Goal: Task Accomplishment & Management: Complete application form

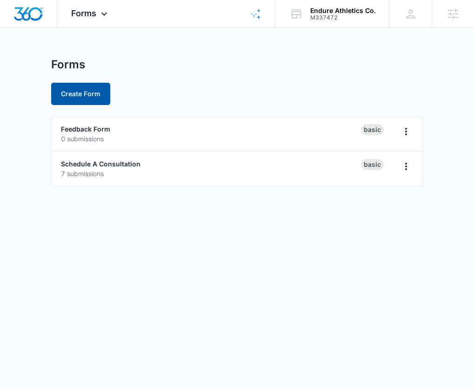
click at [80, 103] on button "Create Form" at bounding box center [80, 94] width 59 height 22
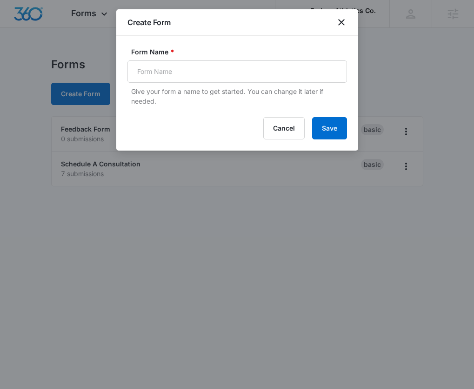
click at [338, 28] on div "Create Form" at bounding box center [237, 22] width 242 height 26
click at [341, 24] on icon "close" at bounding box center [341, 22] width 11 height 11
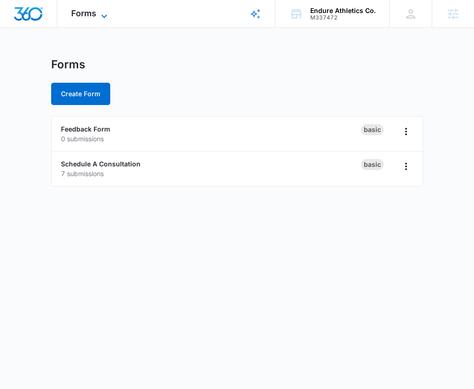
click at [100, 12] on icon at bounding box center [104, 16] width 11 height 11
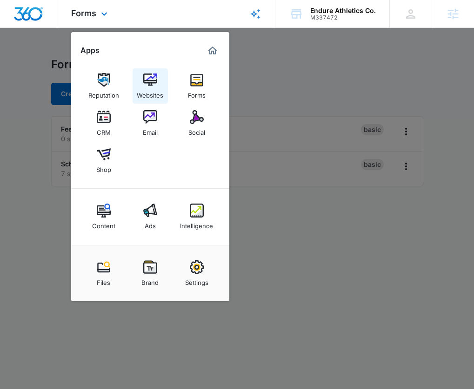
click at [145, 84] on img at bounding box center [150, 80] width 14 height 14
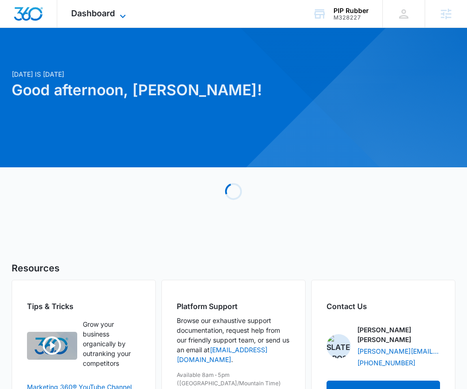
click at [123, 14] on icon at bounding box center [122, 16] width 11 height 11
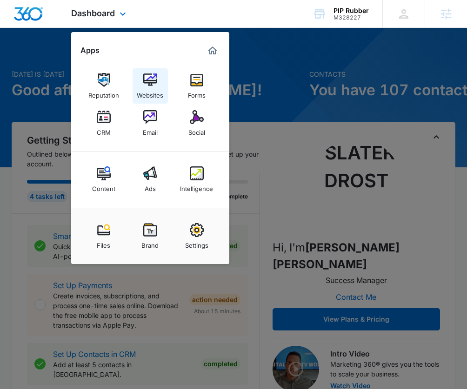
click at [152, 82] on img at bounding box center [150, 80] width 14 height 14
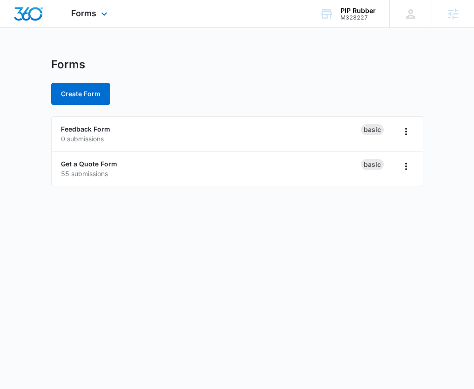
click at [101, 8] on div "Forms Apps Reputation Websites Forms CRM Email Social Content Ads Intelligence …" at bounding box center [90, 13] width 66 height 27
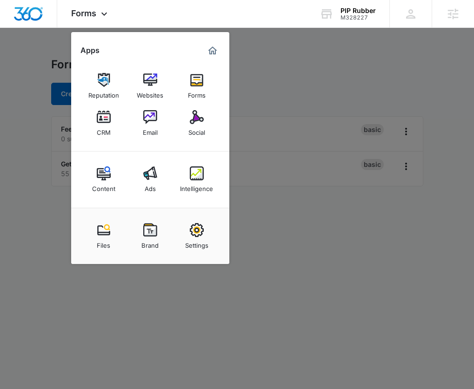
click at [27, 152] on div at bounding box center [237, 194] width 474 height 389
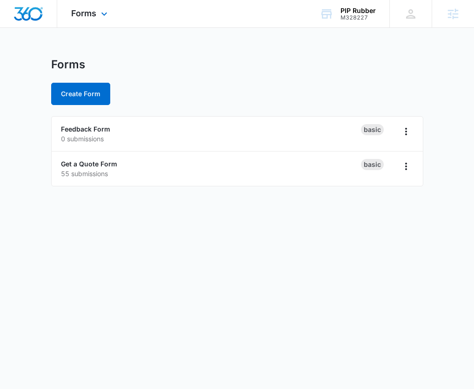
click at [100, 19] on div "Forms Apps Reputation Websites Forms CRM Email Social Content Ads Intelligence …" at bounding box center [90, 13] width 66 height 27
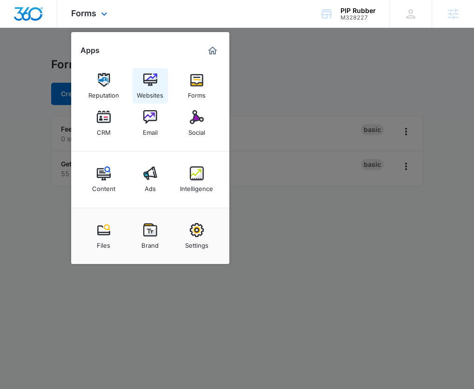
click at [152, 80] on img at bounding box center [150, 80] width 14 height 14
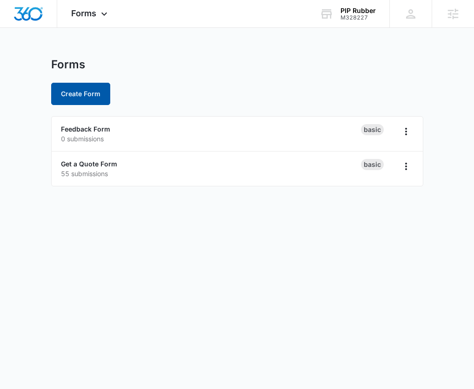
click at [83, 97] on button "Create Form" at bounding box center [80, 94] width 59 height 22
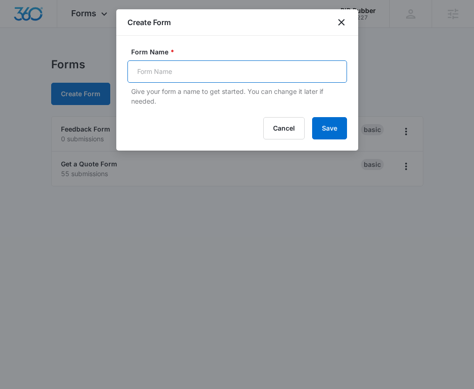
click at [175, 69] on input "Form Name *" at bounding box center [236, 71] width 219 height 22
type input "Get a Quote"
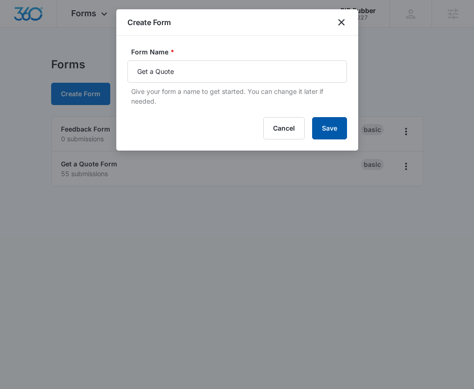
click at [328, 121] on button "Save" at bounding box center [329, 128] width 35 height 22
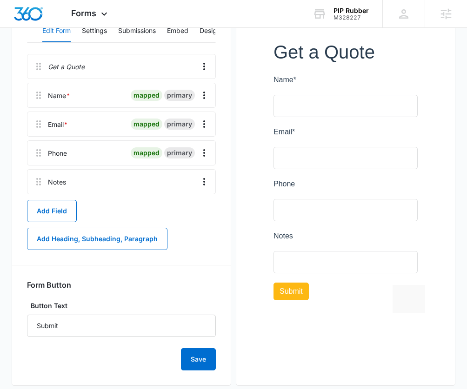
scroll to position [137, 0]
click at [55, 205] on button "Add Field" at bounding box center [52, 211] width 50 height 22
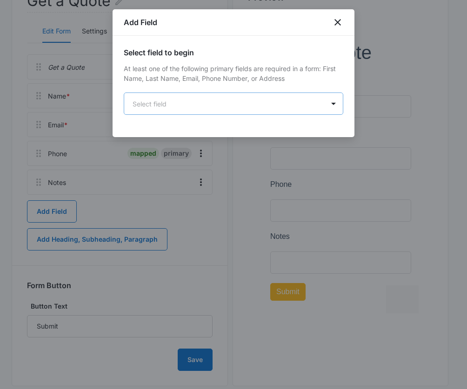
click at [172, 110] on body "Forms Apps Reputation Websites Forms CRM Email Social Content Ads Intelligence …" at bounding box center [233, 133] width 467 height 541
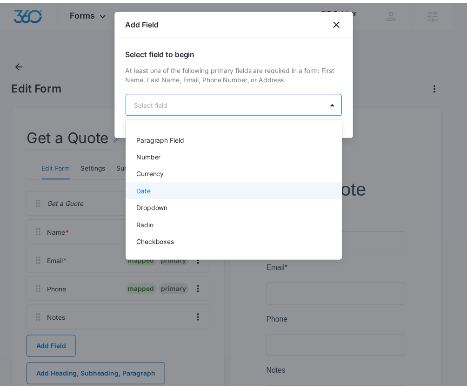
scroll to position [148, 0]
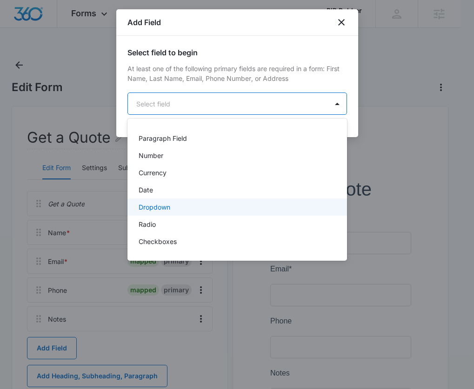
click at [165, 211] on p "Dropdown" at bounding box center [155, 207] width 32 height 10
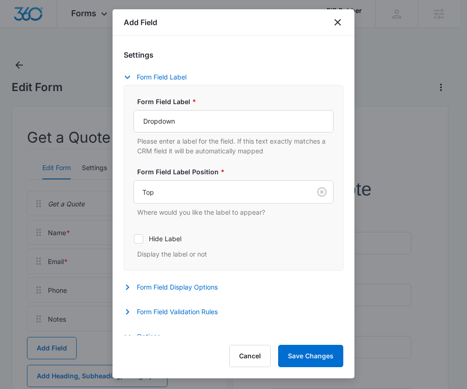
scroll to position [238, 0]
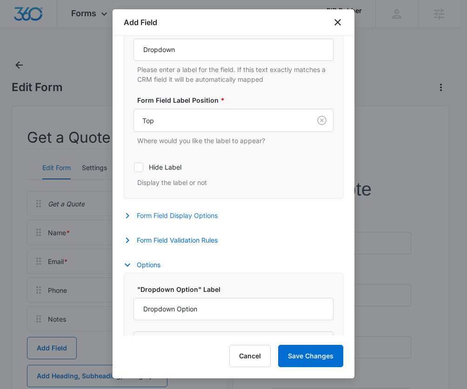
click at [199, 219] on button "Form Field Display Options" at bounding box center [175, 215] width 103 height 11
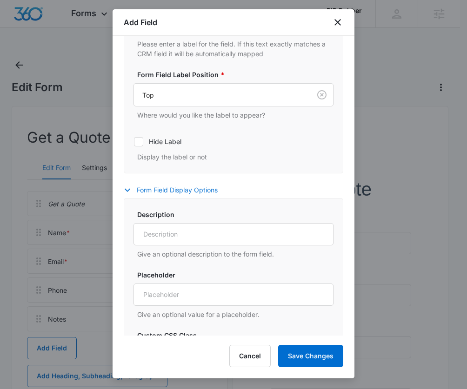
scroll to position [264, 0]
click at [187, 191] on button "Form Field Display Options" at bounding box center [175, 190] width 103 height 11
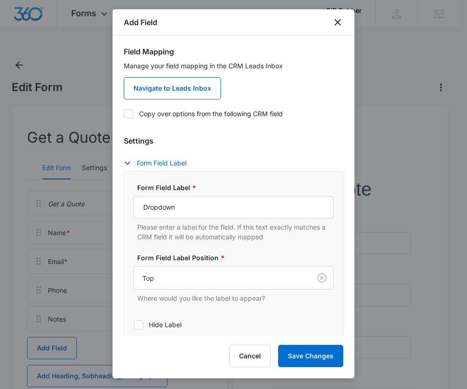
scroll to position [80, 0]
click at [168, 212] on input "Dropdown" at bounding box center [233, 208] width 200 height 22
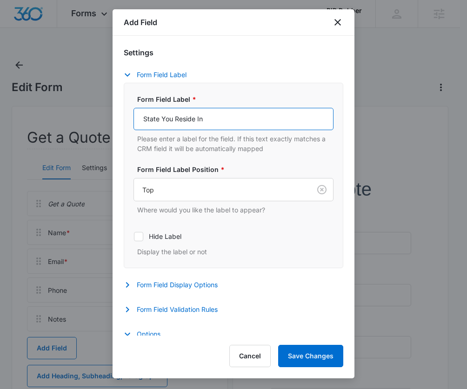
scroll to position [170, 0]
type input "State You Reside In"
click at [194, 283] on button "Form Field Display Options" at bounding box center [175, 284] width 103 height 11
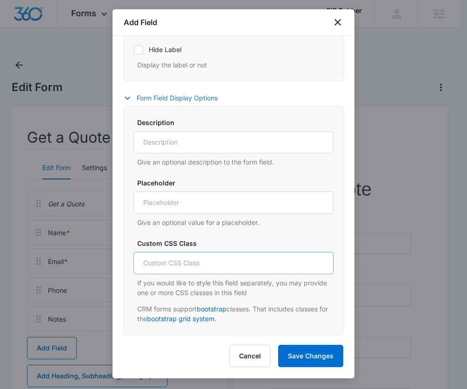
scroll to position [365, 0]
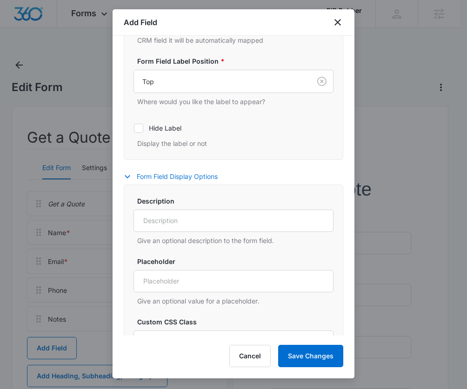
click at [175, 175] on button "Form Field Display Options" at bounding box center [175, 176] width 103 height 11
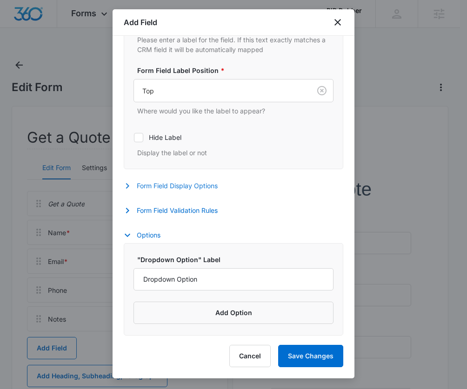
scroll to position [268, 0]
click at [203, 310] on button "Add Option" at bounding box center [233, 313] width 200 height 22
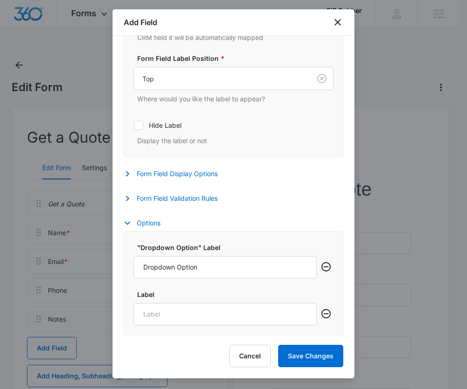
scroll to position [315, 0]
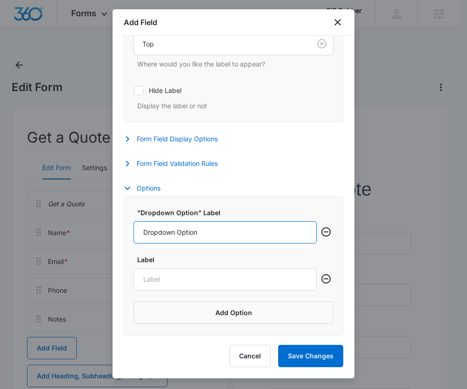
click at [179, 230] on input "Dropdown Option" at bounding box center [224, 232] width 183 height 22
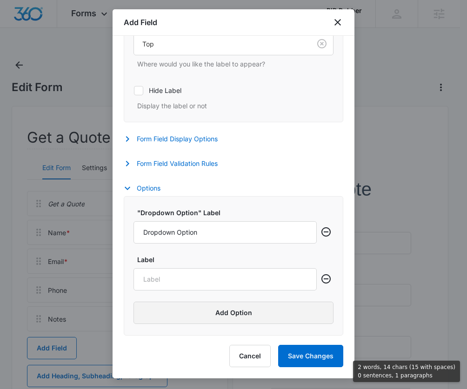
click at [231, 314] on button "Add Option" at bounding box center [233, 313] width 200 height 22
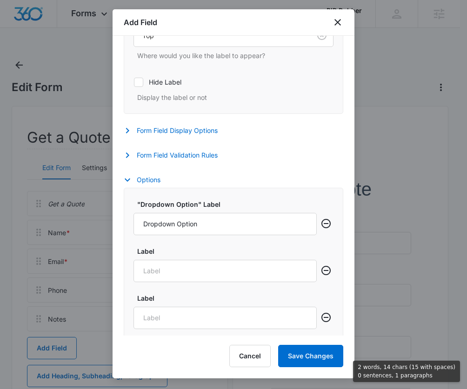
scroll to position [362, 0]
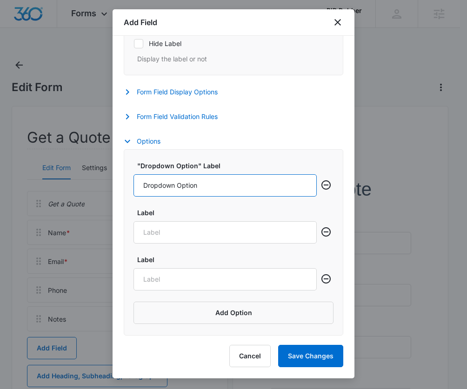
click at [207, 184] on input "Dropdown Option" at bounding box center [224, 185] width 183 height 22
click at [214, 313] on button "Add Option" at bounding box center [233, 313] width 200 height 22
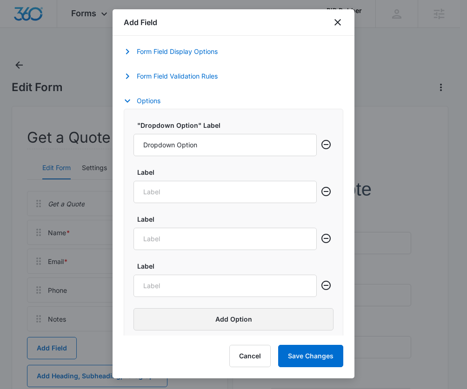
scroll to position [409, 0]
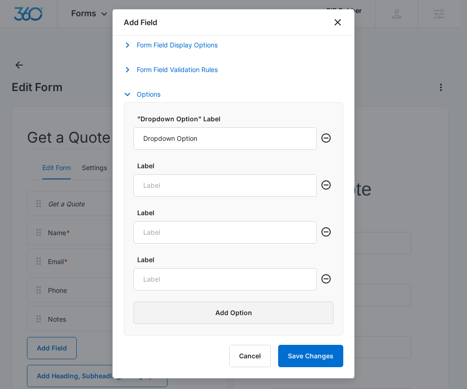
click at [193, 313] on button "Add Option" at bounding box center [233, 313] width 200 height 22
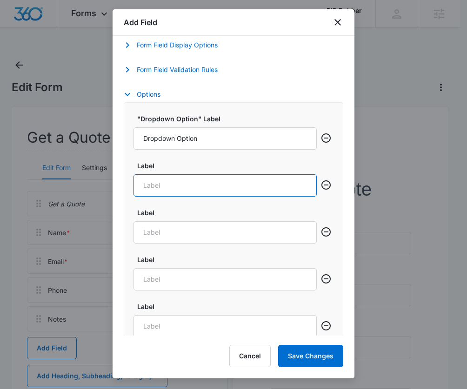
click at [160, 188] on input "Label" at bounding box center [224, 185] width 183 height 22
type input "[US_STATE]"
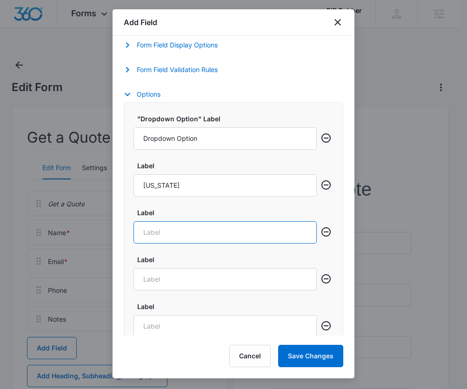
click at [165, 229] on input "Label" at bounding box center [224, 232] width 183 height 22
type input "[US_STATE]"
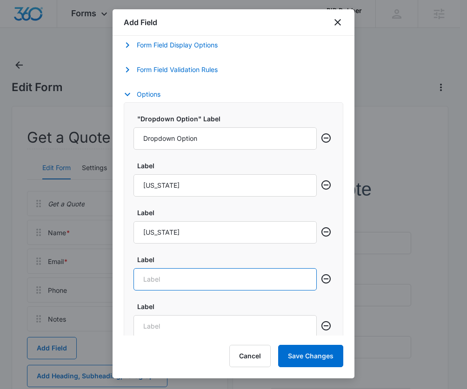
click at [165, 282] on input "Label" at bounding box center [224, 279] width 183 height 22
type input "[US_STATE]"
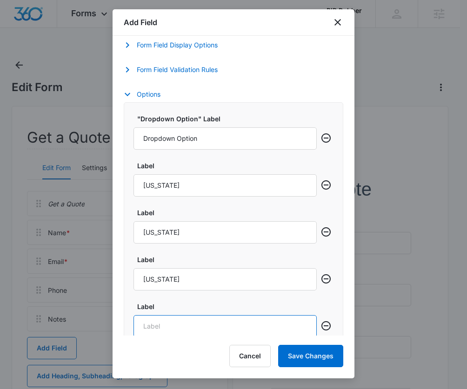
click at [176, 317] on input "Label" at bounding box center [224, 326] width 183 height 22
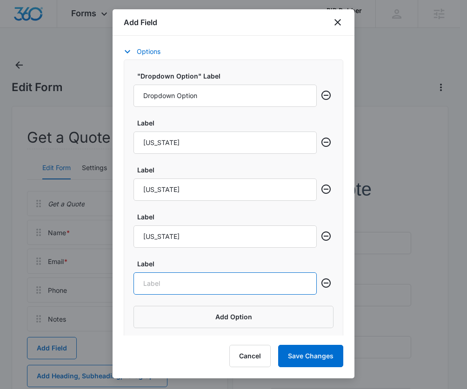
scroll to position [456, 0]
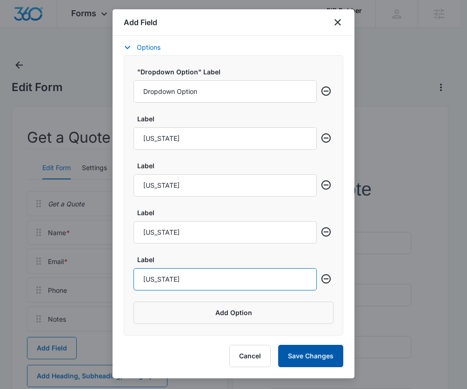
type input "[US_STATE]"
click at [313, 352] on button "Save Changes" at bounding box center [310, 356] width 65 height 22
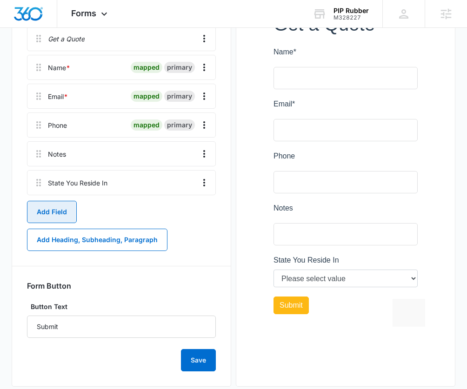
scroll to position [181, 0]
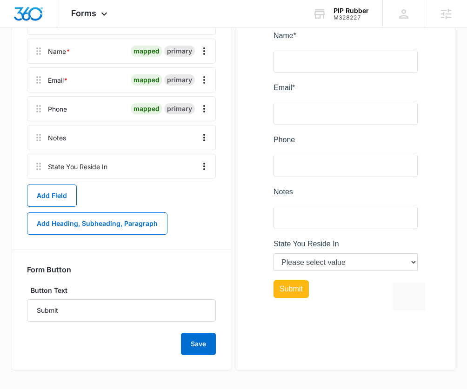
click at [407, 265] on div at bounding box center [345, 151] width 189 height 365
click at [412, 263] on div at bounding box center [345, 151] width 189 height 365
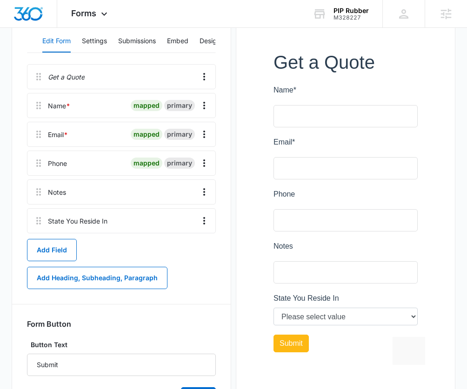
scroll to position [126, 0]
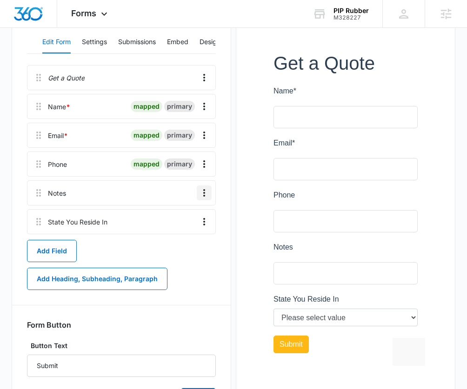
click at [211, 191] on button "Overflow Menu" at bounding box center [204, 192] width 15 height 15
click at [187, 216] on div "Edit" at bounding box center [179, 219] width 20 height 7
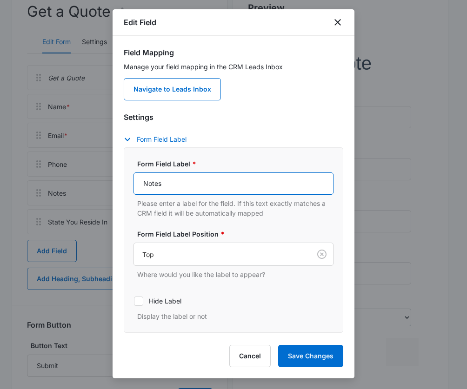
click at [146, 187] on input "Notes" at bounding box center [233, 183] width 200 height 22
type input "How Can We Help?"
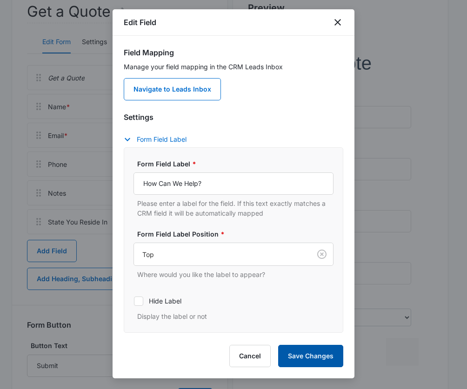
click at [317, 362] on button "Save Changes" at bounding box center [310, 356] width 65 height 22
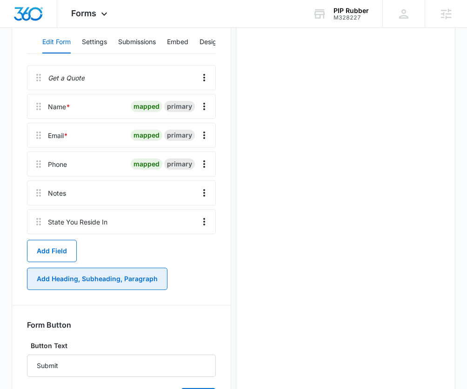
scroll to position [0, 0]
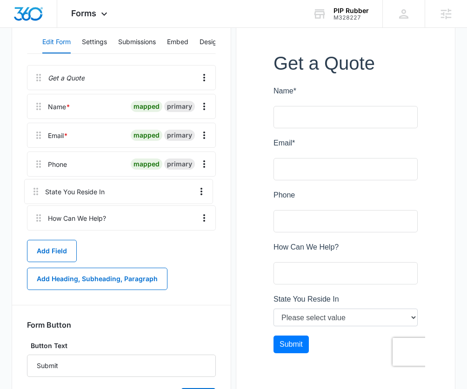
drag, startPoint x: 37, startPoint y: 222, endPoint x: 33, endPoint y: 185, distance: 36.9
click at [33, 185] on div "Get a Quote Name * mapped primary Email * mapped primary Phone mapped primary H…" at bounding box center [121, 149] width 189 height 169
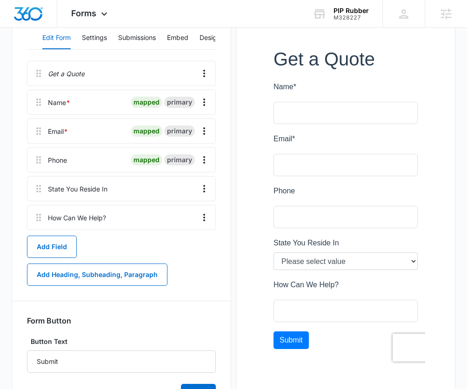
scroll to position [15, 0]
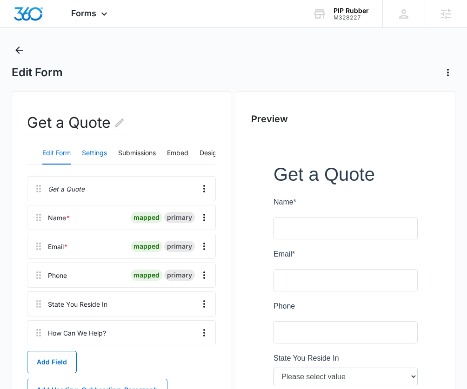
click at [98, 153] on button "Settings" at bounding box center [94, 153] width 25 height 22
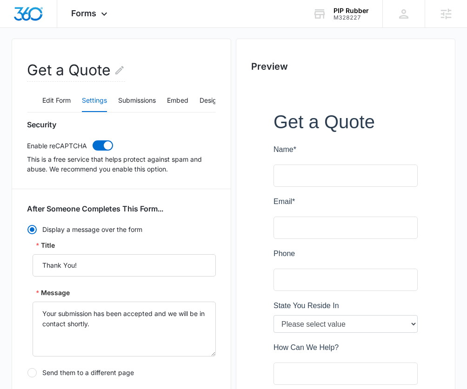
scroll to position [0, 22]
click at [191, 102] on button "Design" at bounding box center [189, 101] width 21 height 22
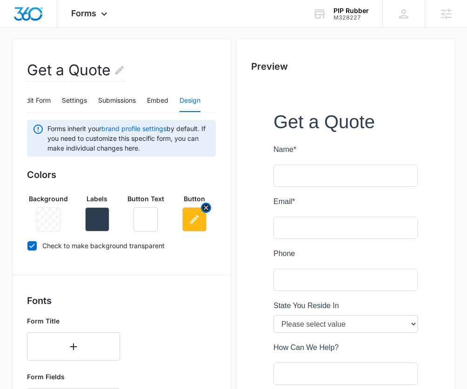
click at [185, 227] on button "button" at bounding box center [194, 219] width 24 height 24
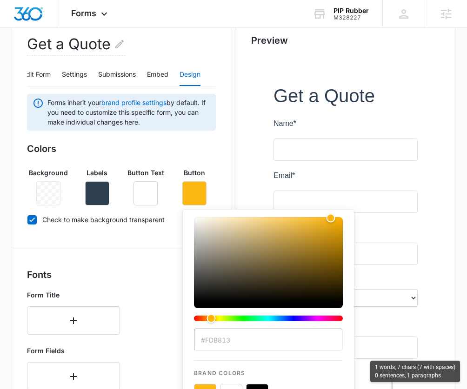
scroll to position [231, 0]
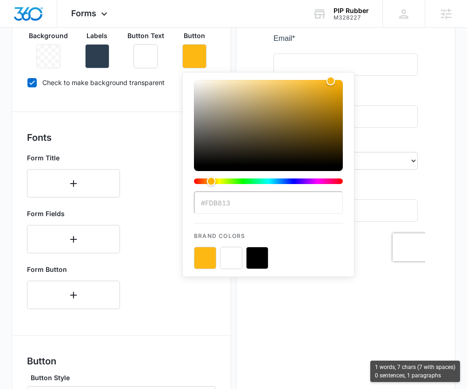
click at [210, 256] on button "color-picker-container" at bounding box center [205, 258] width 22 height 22
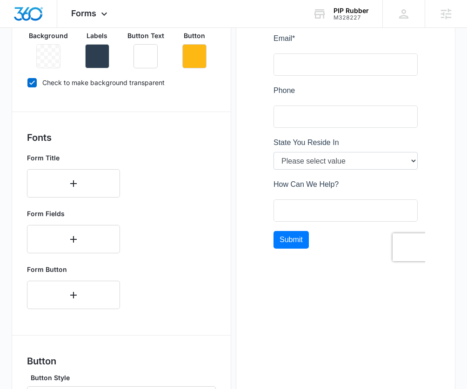
click at [175, 284] on div "Form Button" at bounding box center [121, 287] width 189 height 52
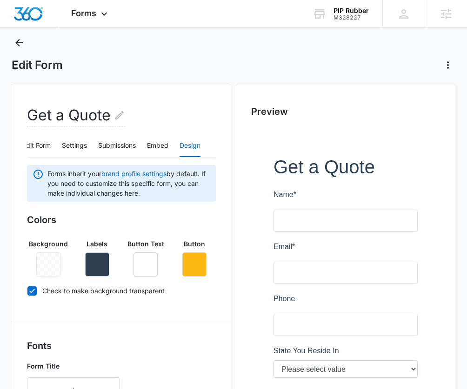
scroll to position [19, 0]
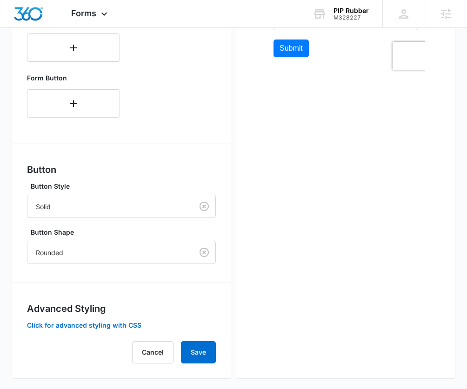
scroll to position [430, 0]
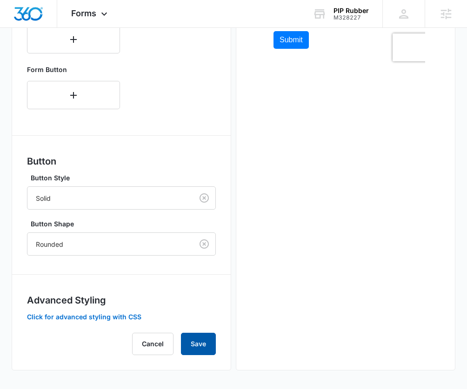
click at [194, 339] on button "Save" at bounding box center [198, 344] width 35 height 22
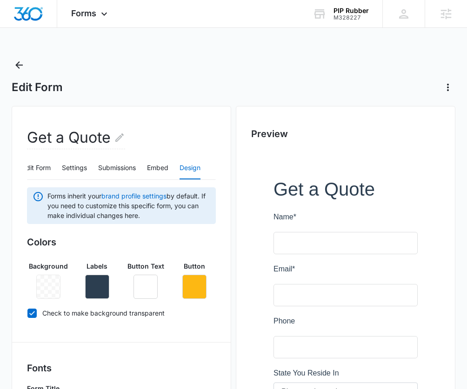
scroll to position [0, 0]
click at [46, 167] on button "Edit Form" at bounding box center [56, 168] width 28 height 22
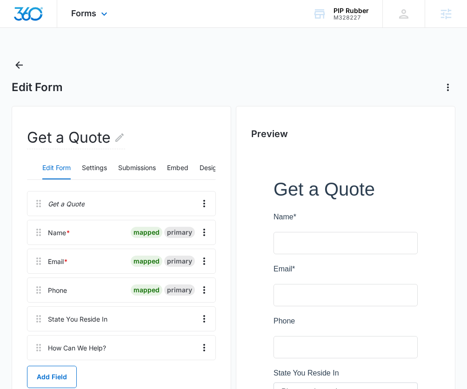
click at [98, 15] on div "Forms Apps Reputation Websites Forms CRM Email Social Content Ads Intelligence …" at bounding box center [90, 13] width 66 height 27
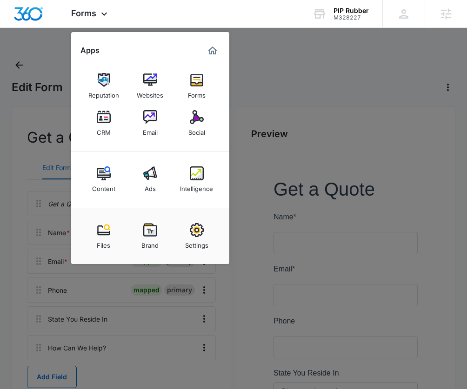
click at [246, 331] on div at bounding box center [233, 194] width 467 height 389
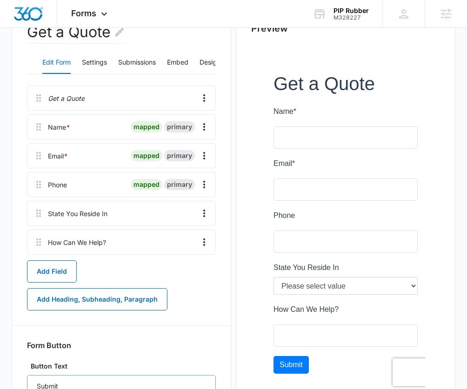
scroll to position [181, 0]
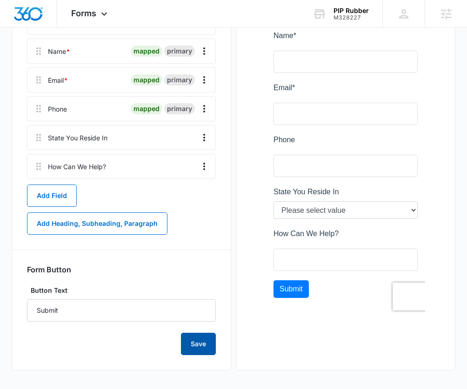
click at [191, 345] on button "Save" at bounding box center [198, 344] width 35 height 22
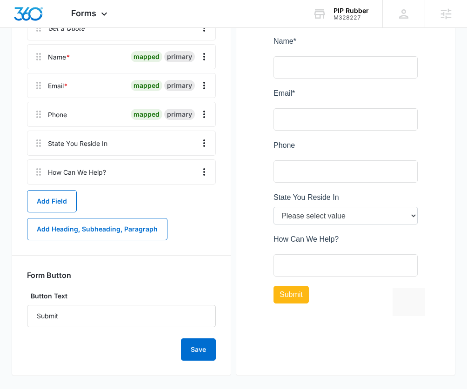
scroll to position [0, 0]
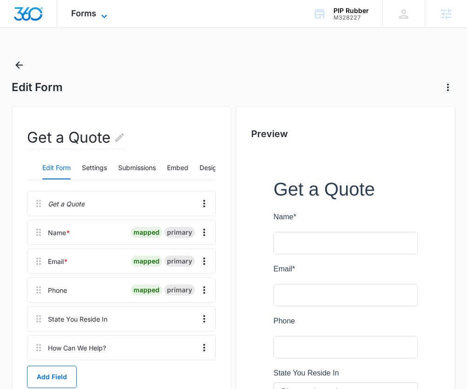
click at [106, 18] on icon at bounding box center [104, 16] width 11 height 11
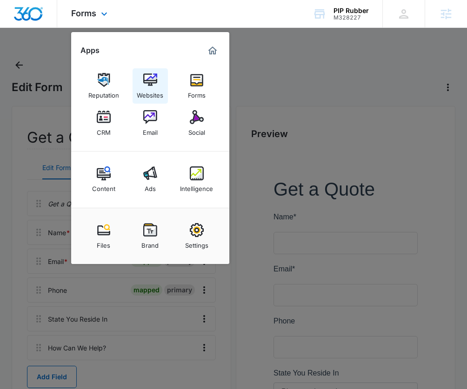
click at [151, 78] on img at bounding box center [150, 80] width 14 height 14
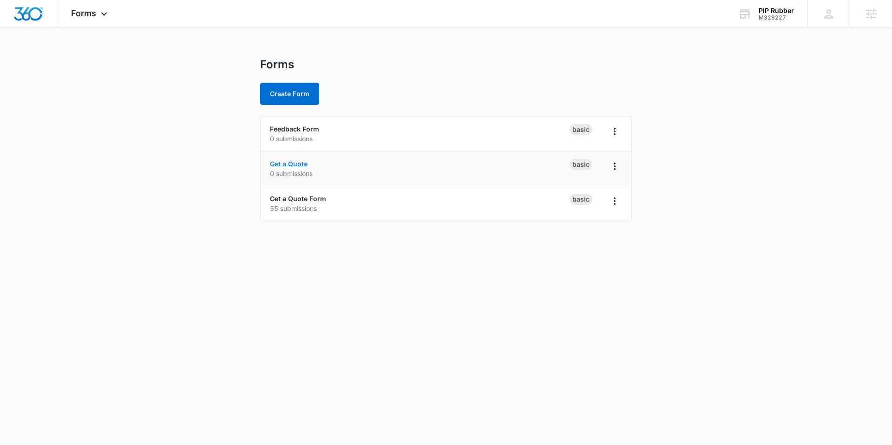
click at [297, 165] on link "Get a Quote" at bounding box center [289, 164] width 38 height 8
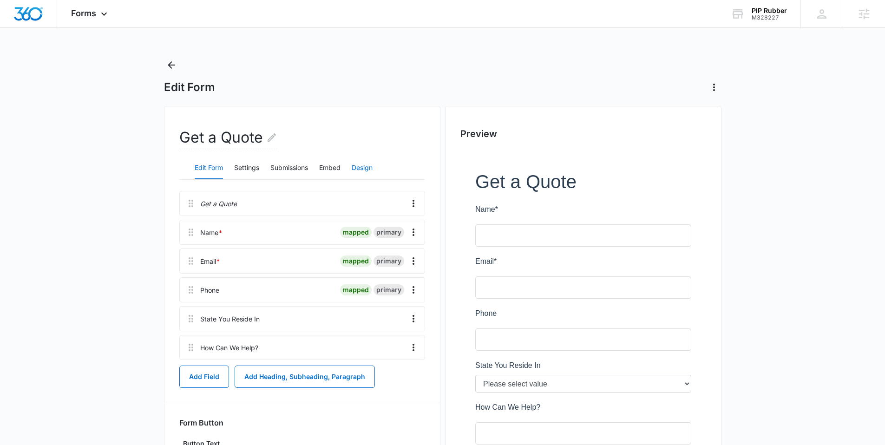
click at [355, 168] on button "Design" at bounding box center [362, 168] width 21 height 22
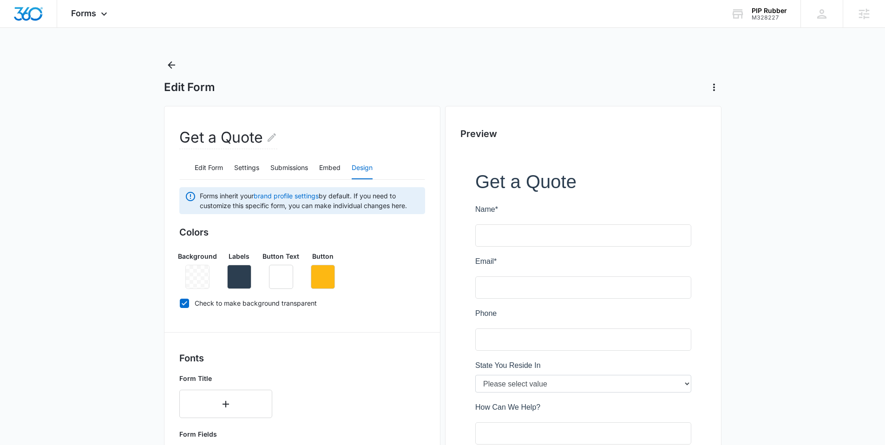
click at [187, 305] on icon at bounding box center [184, 303] width 8 height 8
click at [180, 304] on input "Check to make background transparent" at bounding box center [179, 303] width 0 height 0
checkbox input "false"
click at [232, 279] on button "button" at bounding box center [239, 277] width 24 height 24
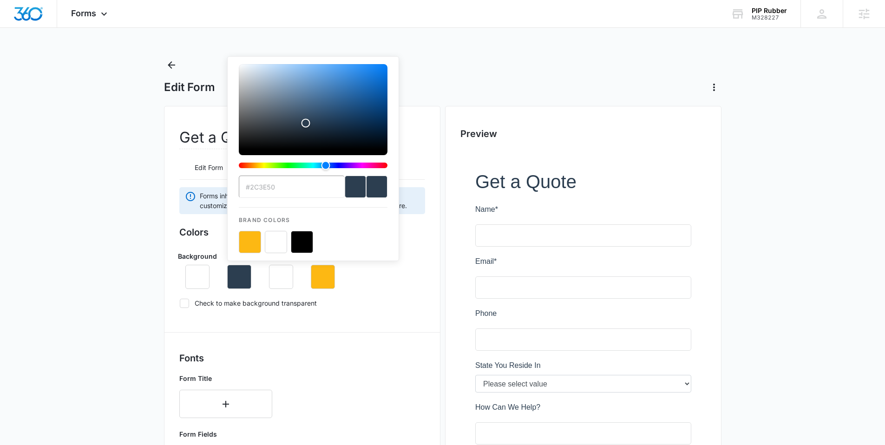
click at [273, 247] on button "color-picker-container" at bounding box center [276, 242] width 22 height 22
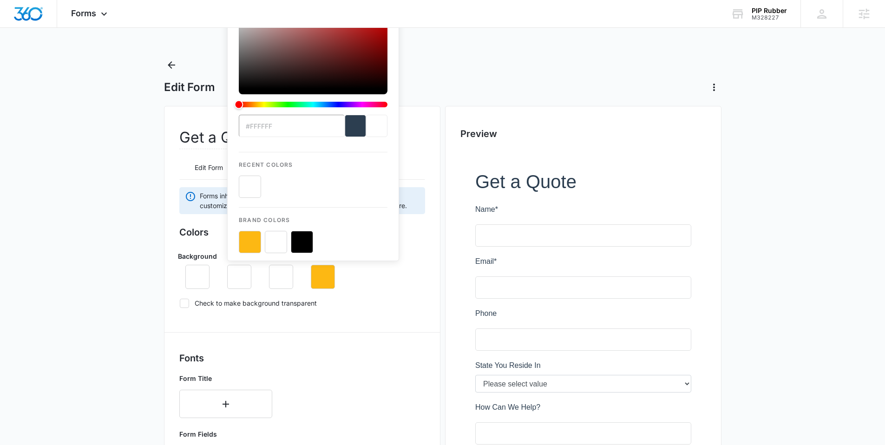
type input "#FFFFFF"
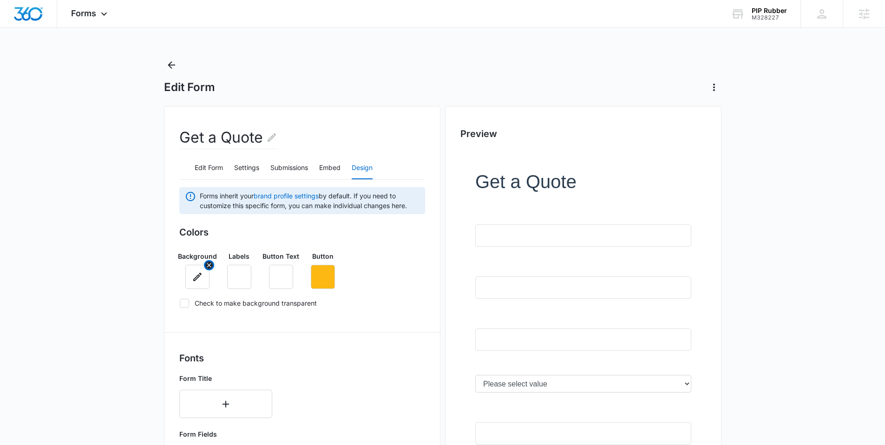
click at [192, 277] on icon "button" at bounding box center [197, 276] width 11 height 11
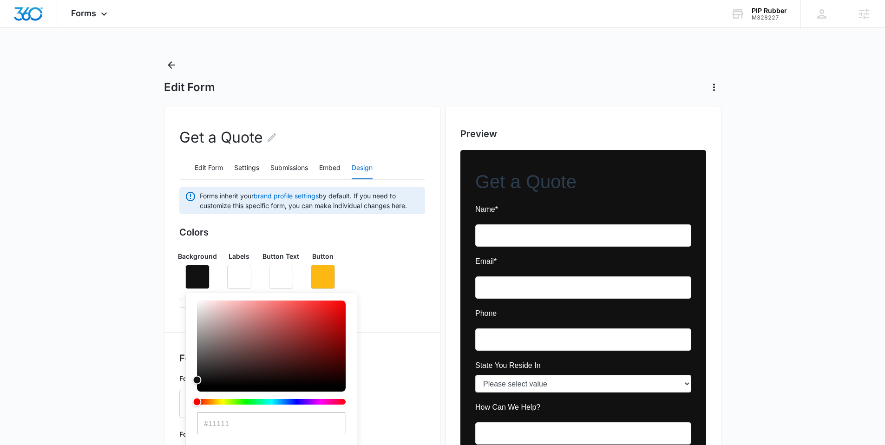
type input "#111111"
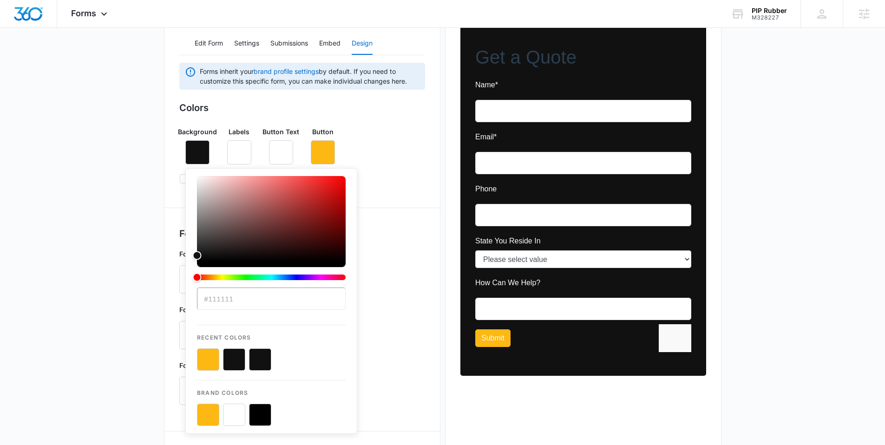
scroll to position [125, 0]
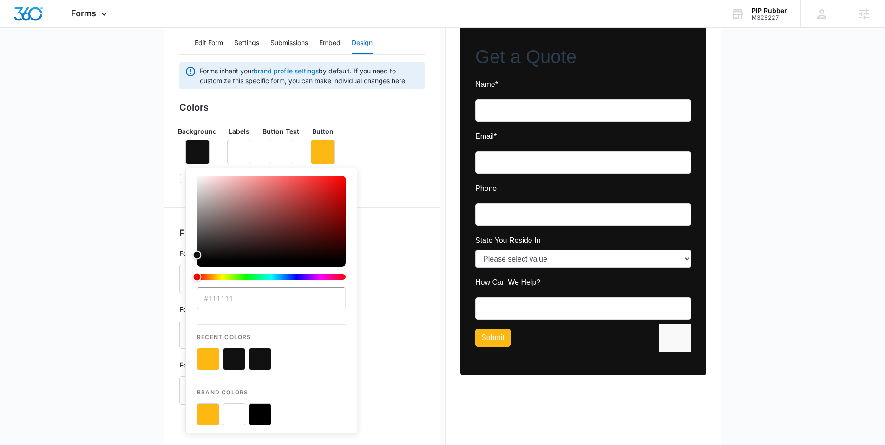
click at [388, 263] on div "Form Title" at bounding box center [302, 271] width 246 height 52
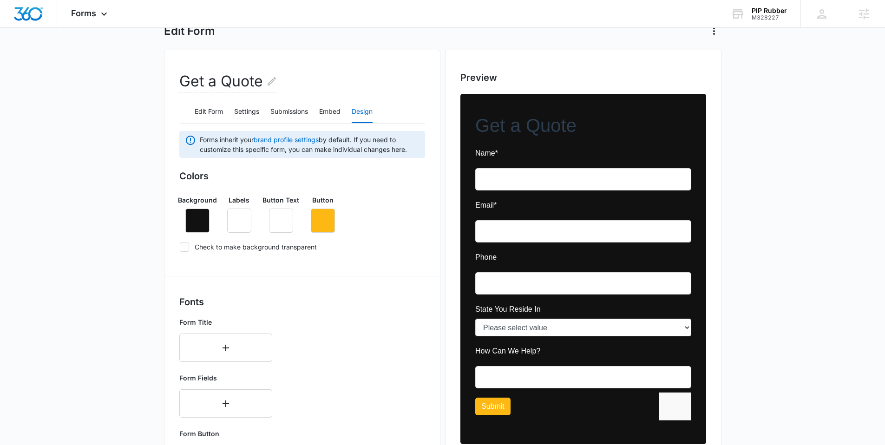
scroll to position [53, 0]
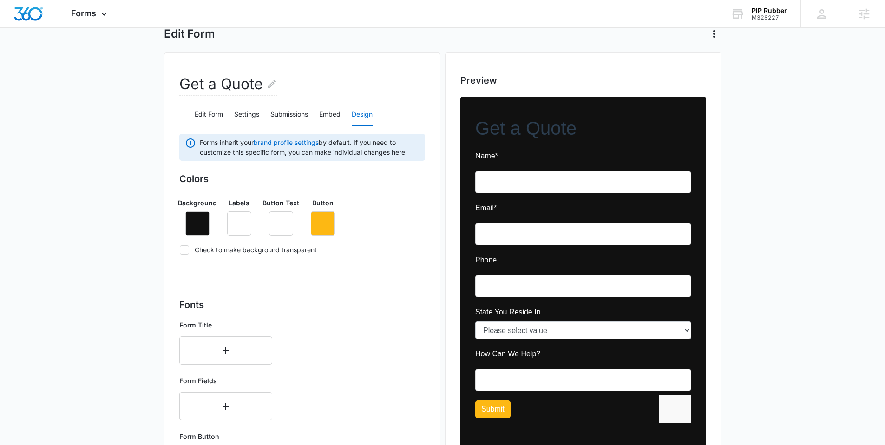
click at [529, 127] on div at bounding box center [584, 272] width 246 height 350
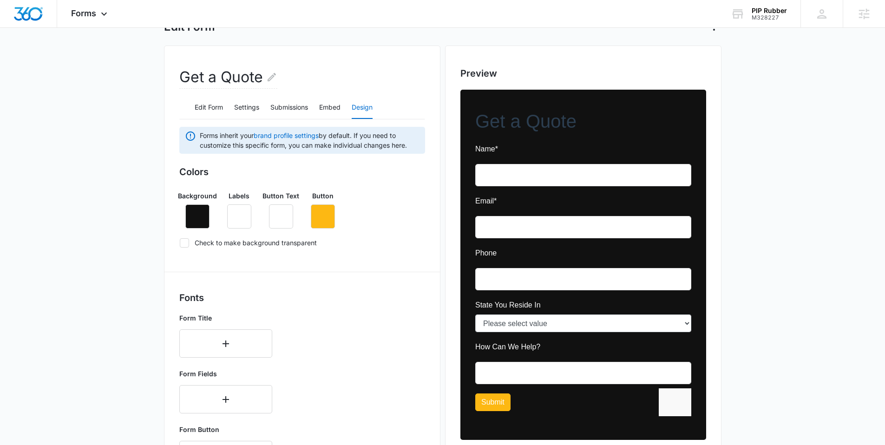
scroll to position [63, 0]
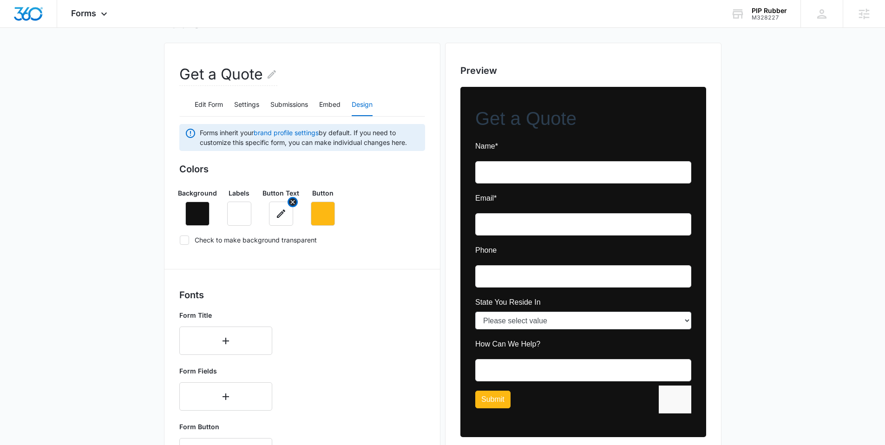
click at [281, 213] on icon "button" at bounding box center [281, 214] width 8 height 8
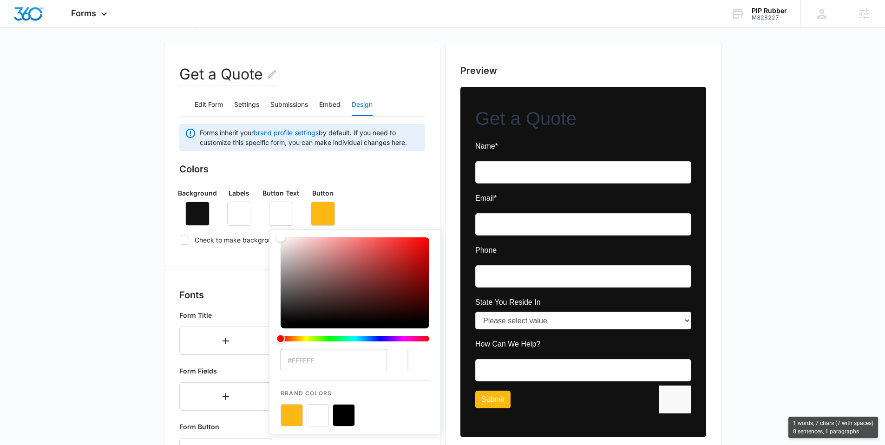
click at [293, 421] on button "color-picker-container" at bounding box center [292, 415] width 22 height 22
type input "#FDB813"
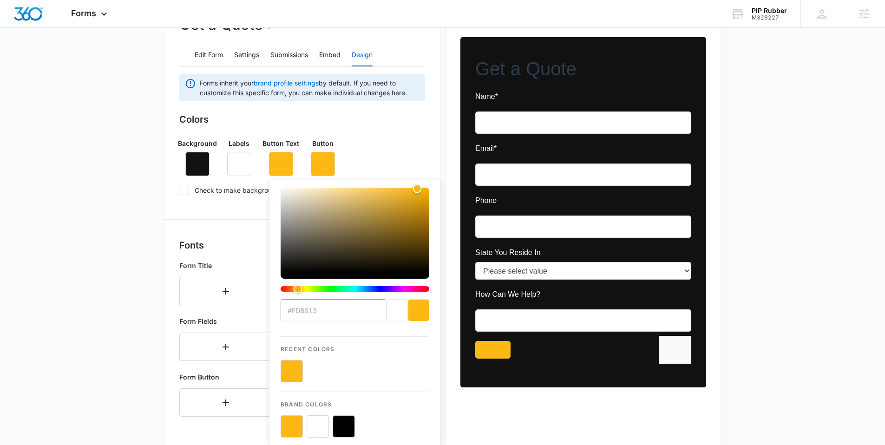
scroll to position [124, 0]
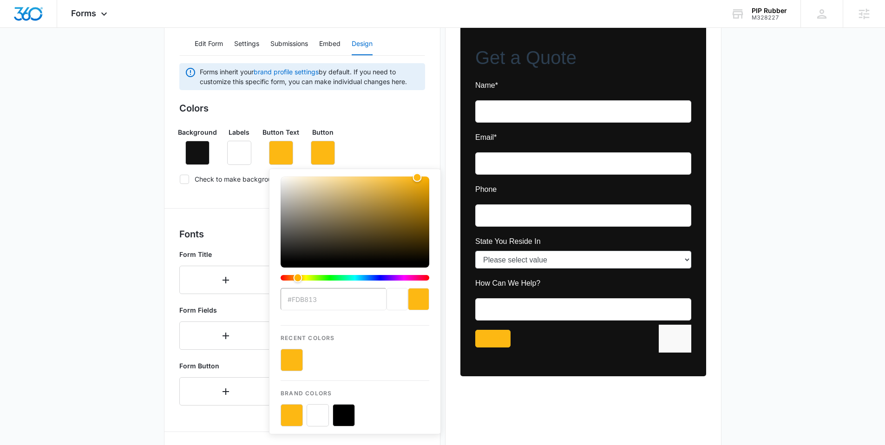
click at [181, 244] on div "Fonts Form Title Form Fields Form Button" at bounding box center [302, 320] width 246 height 186
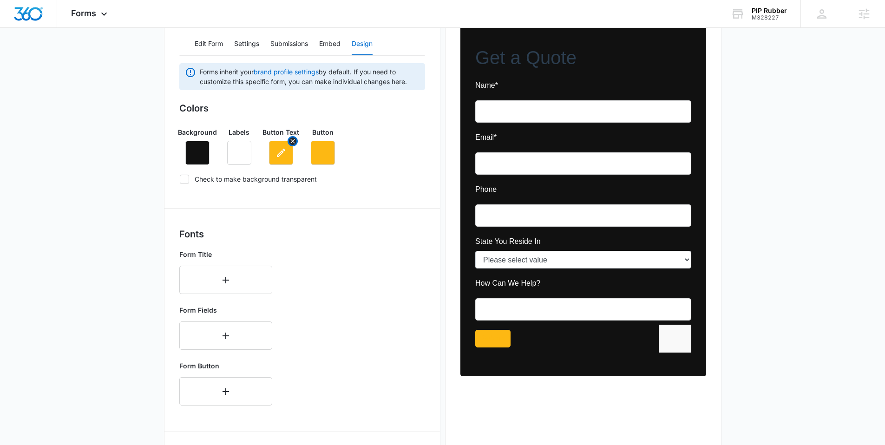
click at [279, 153] on icon "button" at bounding box center [281, 153] width 8 height 8
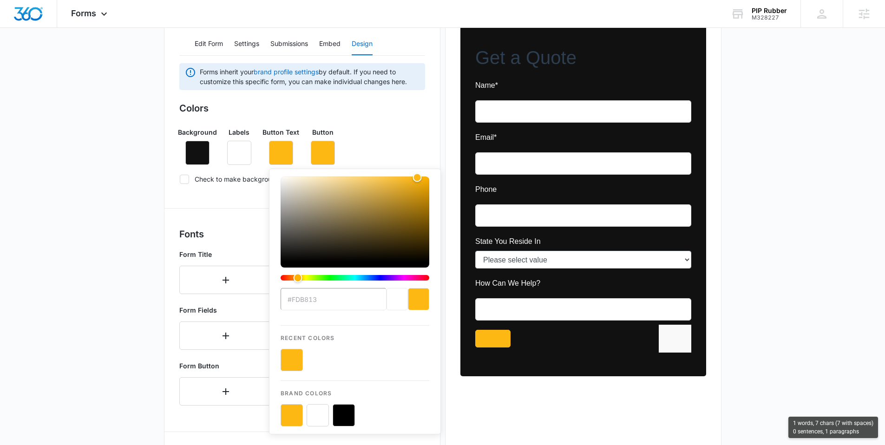
click at [315, 408] on button "color-picker-container" at bounding box center [318, 415] width 22 height 22
type input "#FFFFFF"
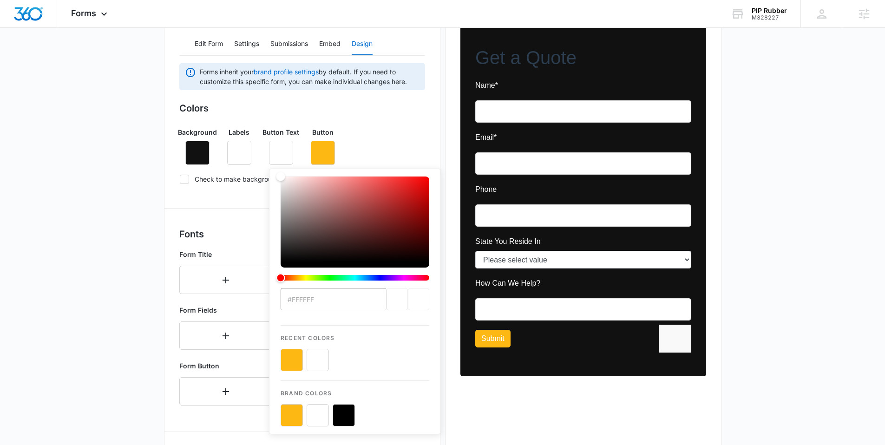
click at [132, 215] on main "Edit Form Get a Quote Edit Form Settings Submissions Embed Design Forms inherit…" at bounding box center [442, 310] width 885 height 752
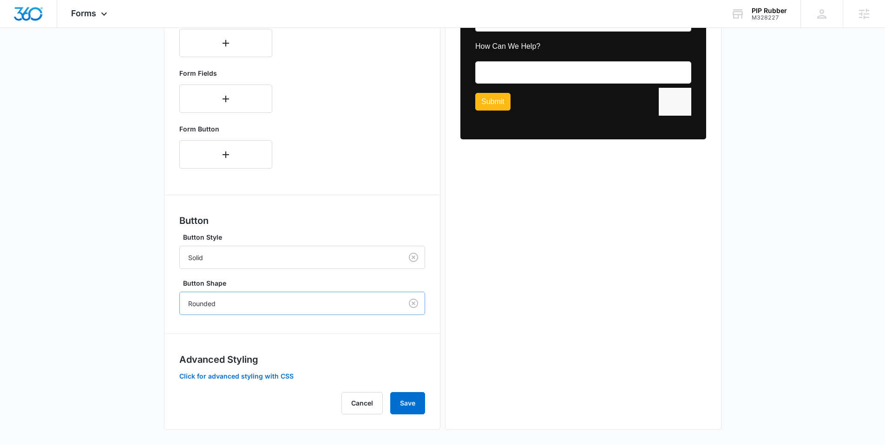
scroll to position [364, 0]
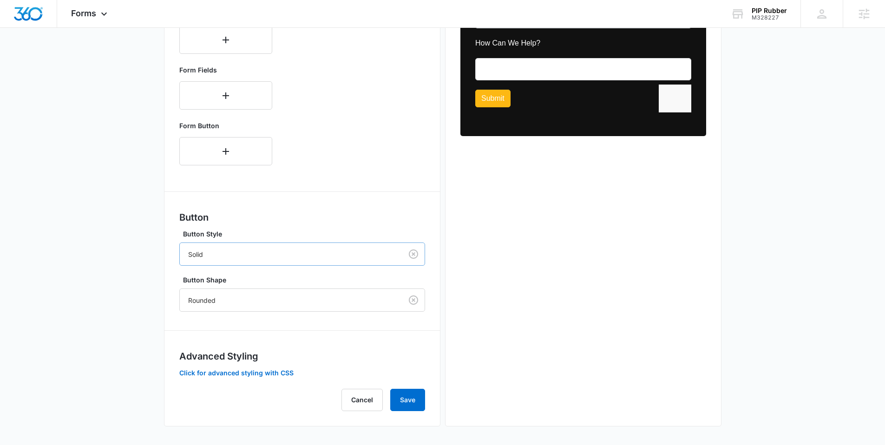
click at [201, 252] on div at bounding box center [289, 255] width 202 height 12
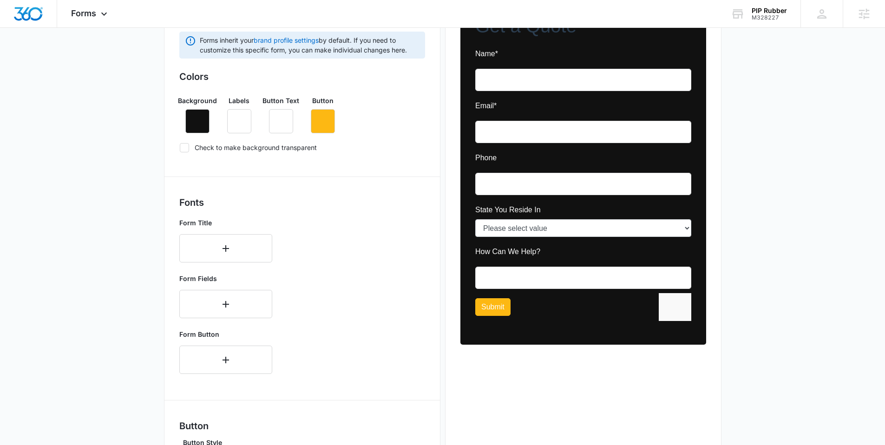
scroll to position [155, 0]
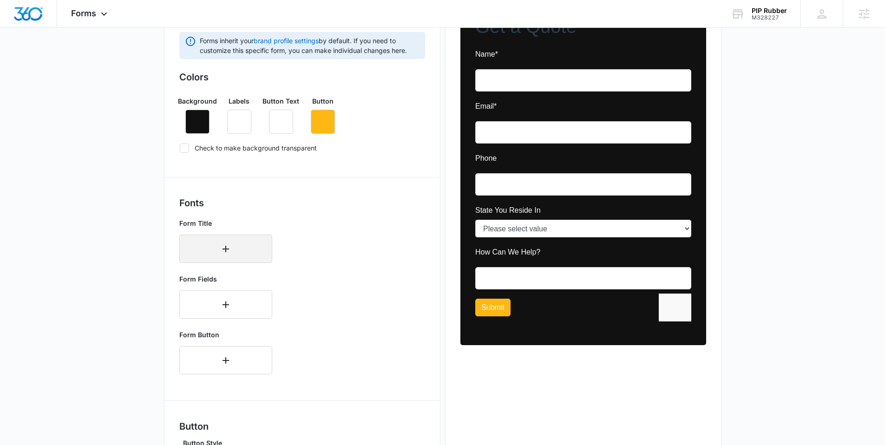
click at [216, 254] on button "button" at bounding box center [225, 249] width 93 height 28
click at [119, 235] on main "Edit Form Get a Quote Edit Form Settings Submissions Embed Design Forms inherit…" at bounding box center [442, 288] width 885 height 772
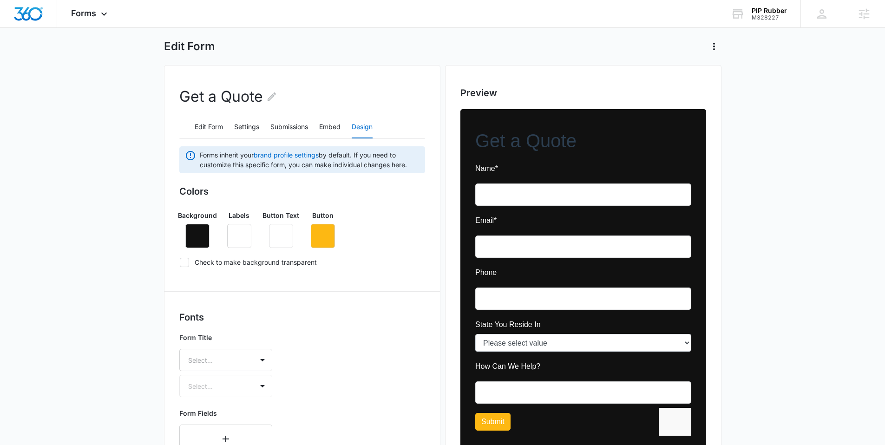
scroll to position [38, 0]
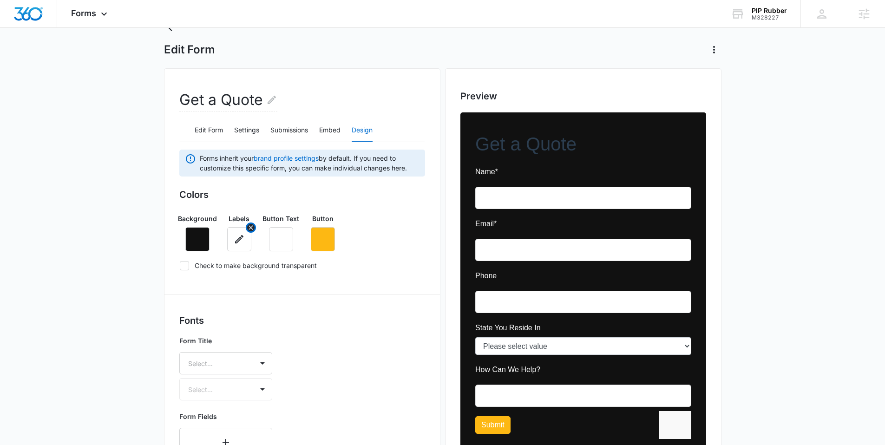
click at [245, 241] on button "button" at bounding box center [239, 239] width 24 height 24
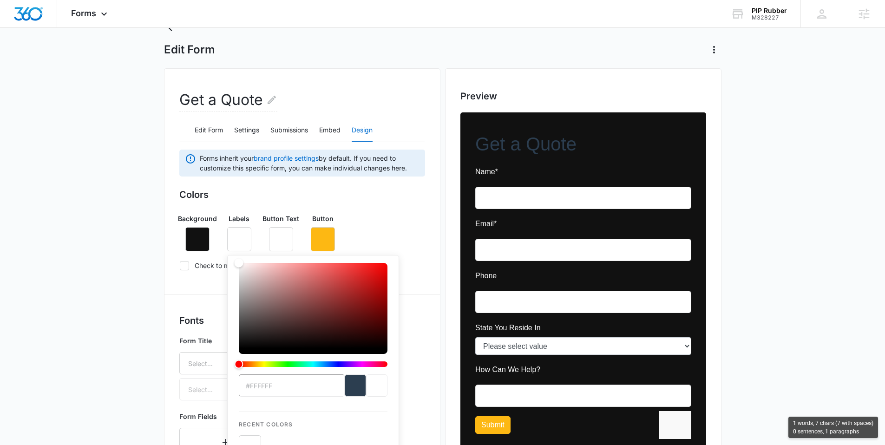
click at [428, 304] on div "Get a Quote Edit Form Settings Submissions Embed Design Forms inherit your bran…" at bounding box center [302, 420] width 277 height 705
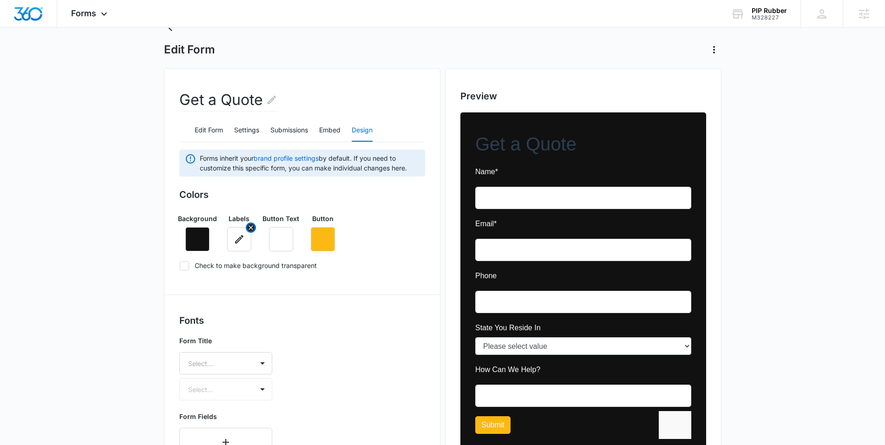
click at [243, 246] on button "button" at bounding box center [239, 239] width 24 height 24
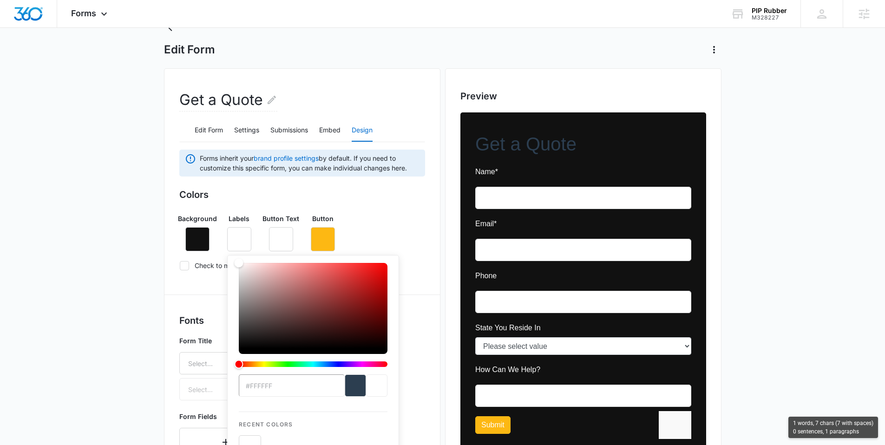
click at [389, 383] on div "#FFFFFF Recent Colors Brand Colors" at bounding box center [313, 388] width 172 height 266
click at [382, 383] on div "current color selection" at bounding box center [376, 386] width 21 height 22
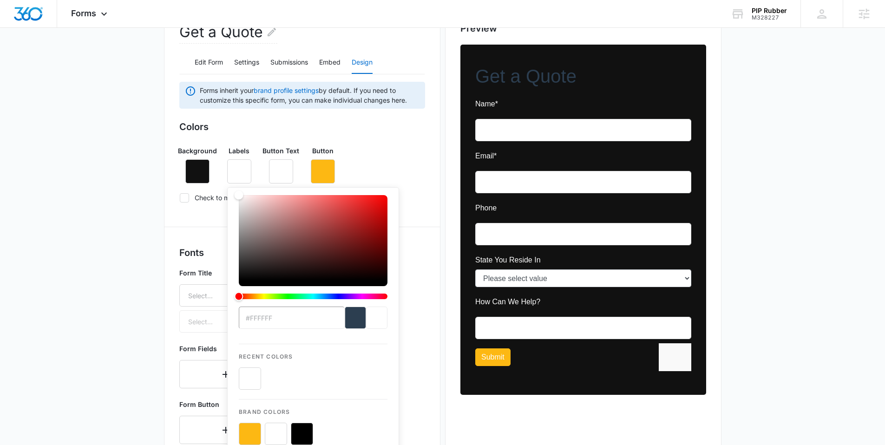
scroll to position [112, 0]
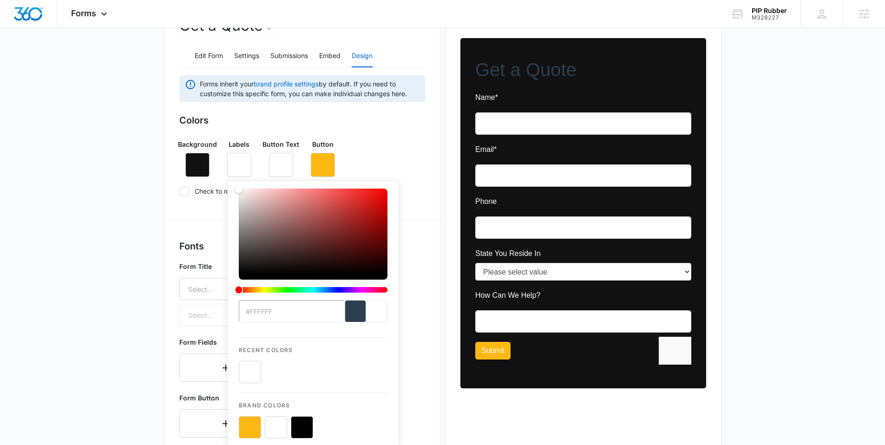
click at [253, 385] on div "#FFFFFF Recent Colors Brand Colors" at bounding box center [313, 314] width 149 height 250
click at [251, 378] on button "color-picker-container" at bounding box center [250, 372] width 22 height 22
click at [345, 315] on div "previous color" at bounding box center [355, 311] width 21 height 22
click at [425, 310] on div "Get a Quote Edit Form Settings Submissions Embed Design Forms inherit your bran…" at bounding box center [302, 346] width 277 height 705
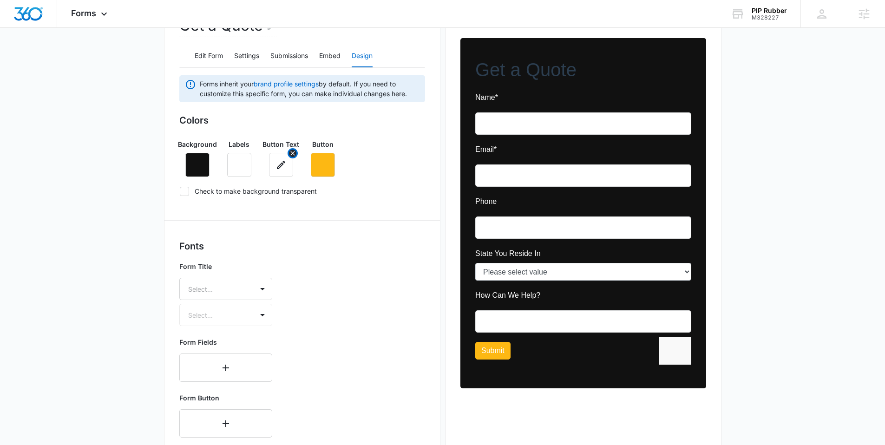
click at [286, 169] on icon "button" at bounding box center [281, 164] width 11 height 11
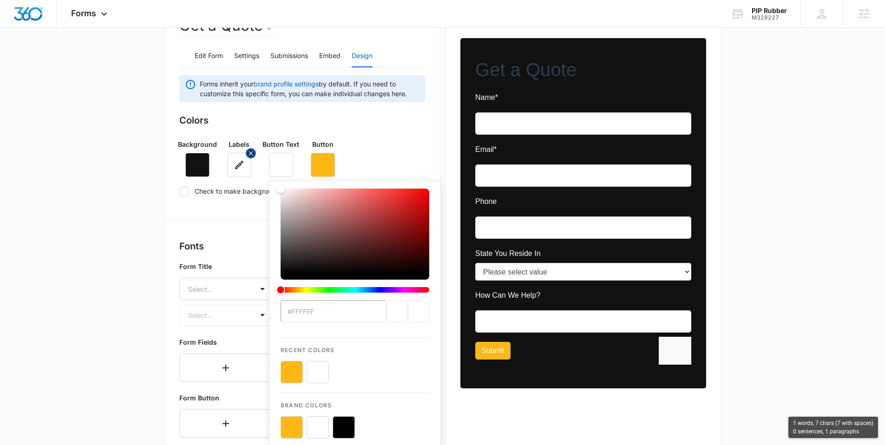
click at [238, 176] on button "button" at bounding box center [239, 165] width 24 height 24
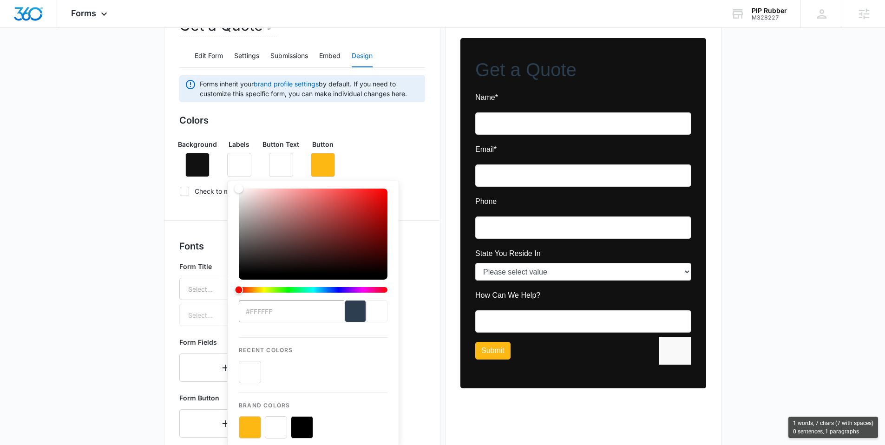
click at [161, 219] on main "Edit Form Get a Quote Edit Form Settings Submissions Embed Design Forms inherit…" at bounding box center [442, 332] width 885 height 772
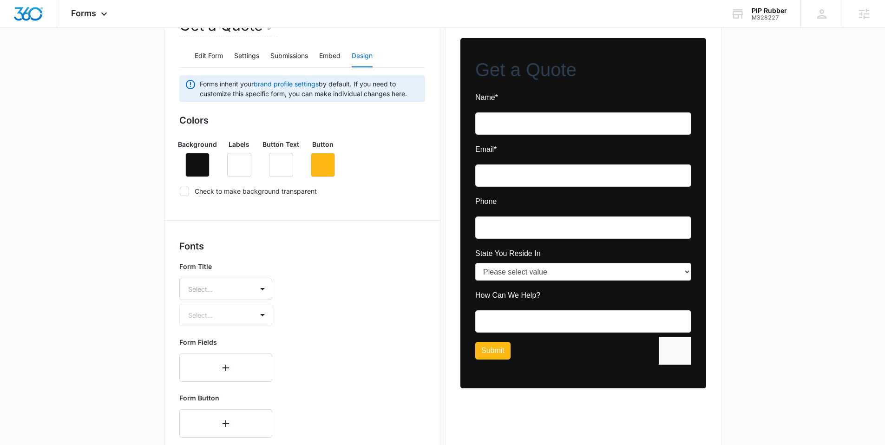
click at [89, 191] on main "Edit Form Get a Quote Edit Form Settings Submissions Embed Design Forms inherit…" at bounding box center [442, 332] width 885 height 772
click at [232, 172] on button "button" at bounding box center [239, 165] width 24 height 24
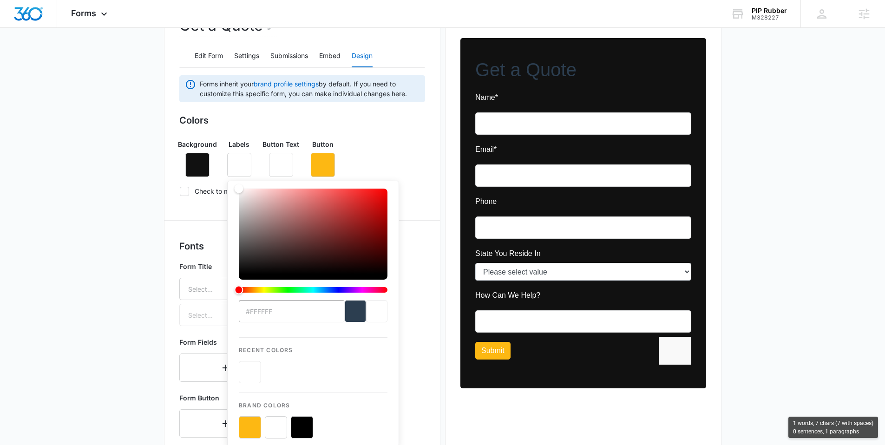
click at [345, 317] on div "previous color" at bounding box center [355, 311] width 21 height 22
click at [422, 226] on div "Forms inherit your brand profile settings by default. If you need to customize …" at bounding box center [302, 379] width 246 height 608
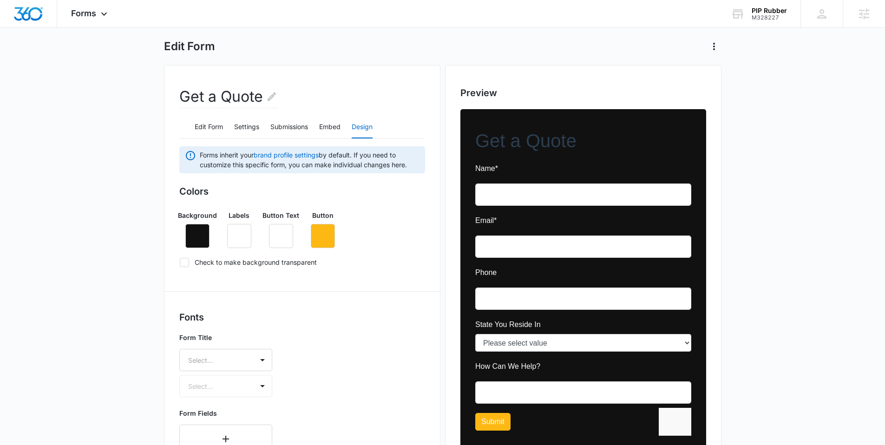
scroll to position [40, 0]
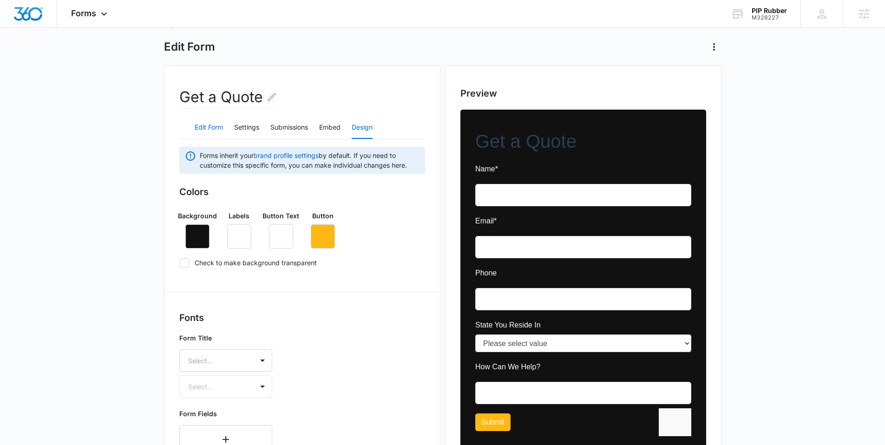
click at [216, 124] on button "Edit Form" at bounding box center [209, 128] width 28 height 22
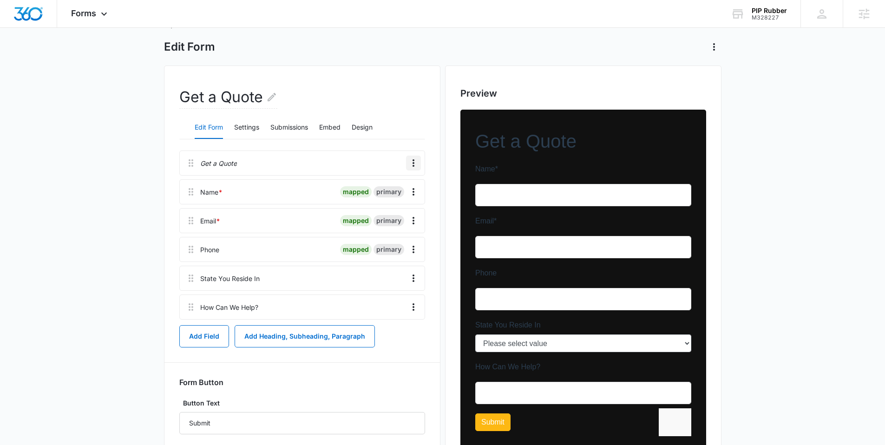
click at [411, 165] on icon "Overflow Menu" at bounding box center [413, 163] width 11 height 11
click at [389, 201] on div "Delete" at bounding box center [389, 203] width 20 height 7
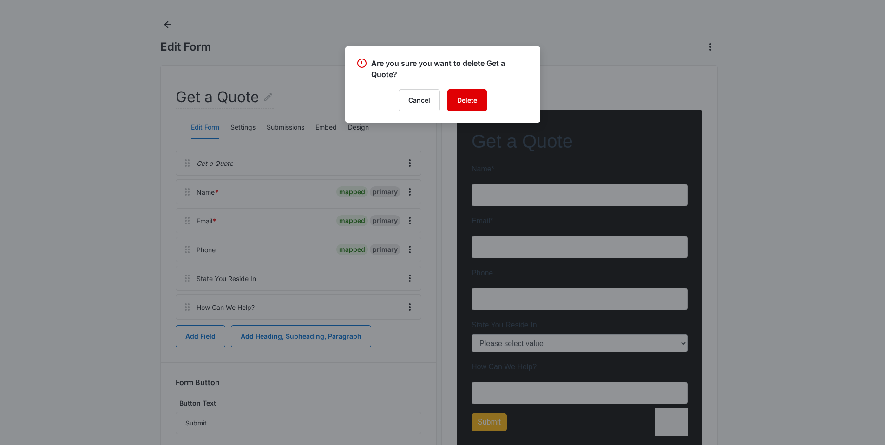
click at [462, 102] on button "Delete" at bounding box center [468, 100] width 40 height 22
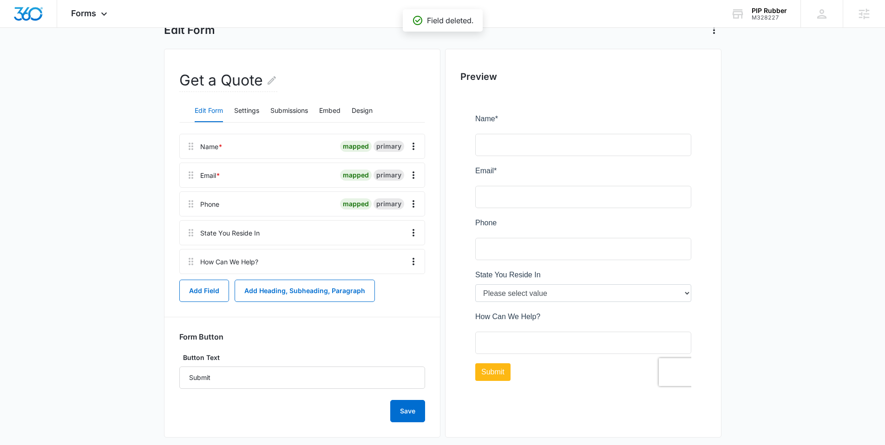
scroll to position [68, 0]
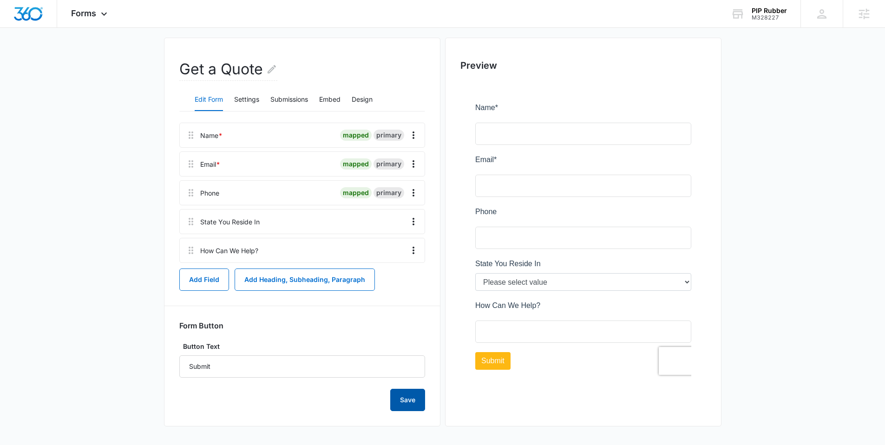
click at [422, 396] on button "Save" at bounding box center [407, 400] width 35 height 22
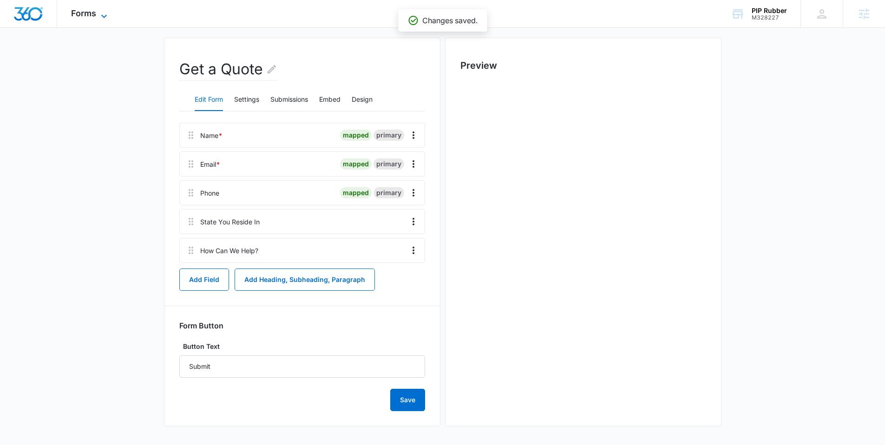
scroll to position [0, 0]
click at [100, 15] on icon at bounding box center [104, 16] width 11 height 11
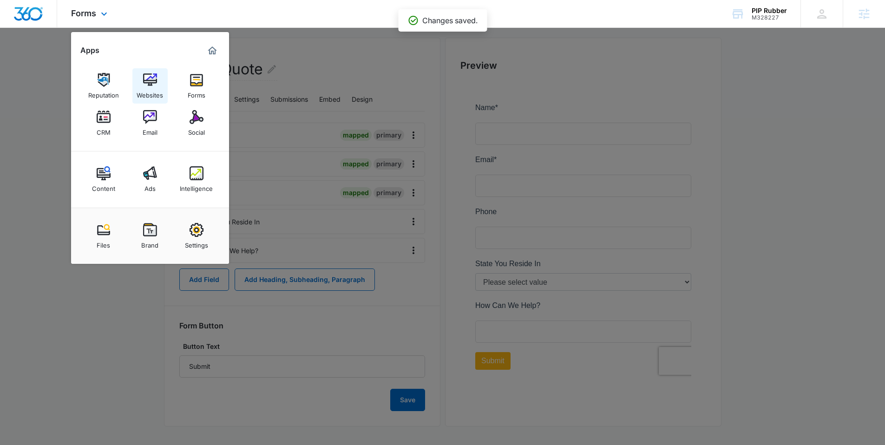
click at [145, 79] on img at bounding box center [150, 80] width 14 height 14
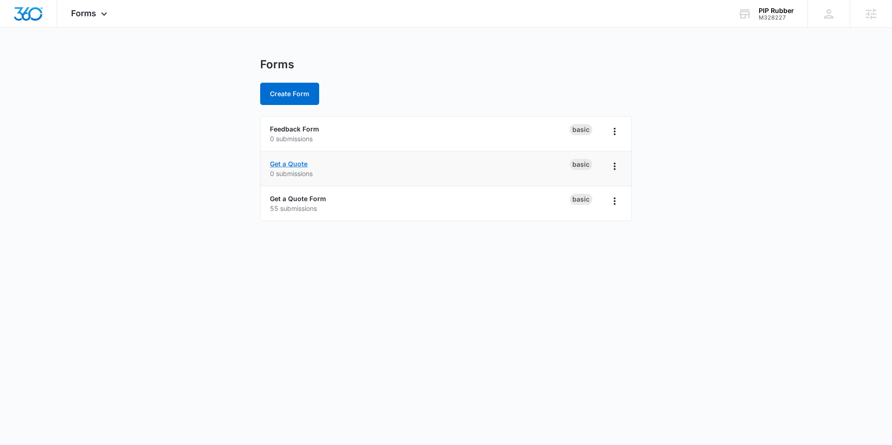
click at [283, 163] on link "Get a Quote" at bounding box center [289, 164] width 38 height 8
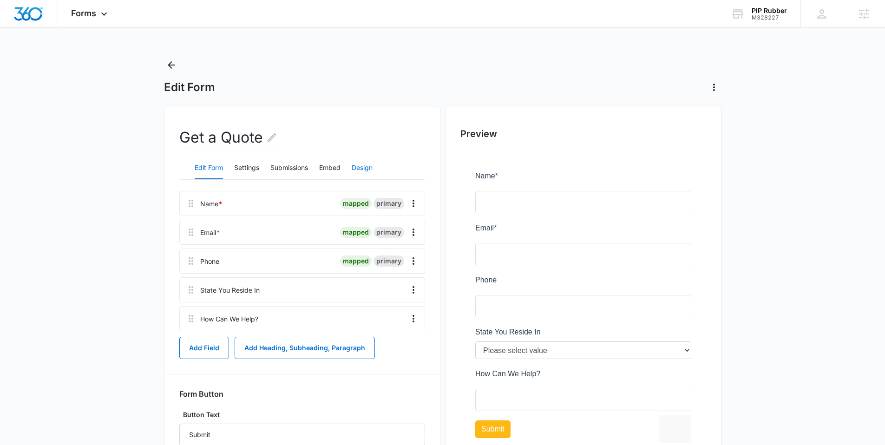
click at [356, 168] on button "Design" at bounding box center [362, 168] width 21 height 22
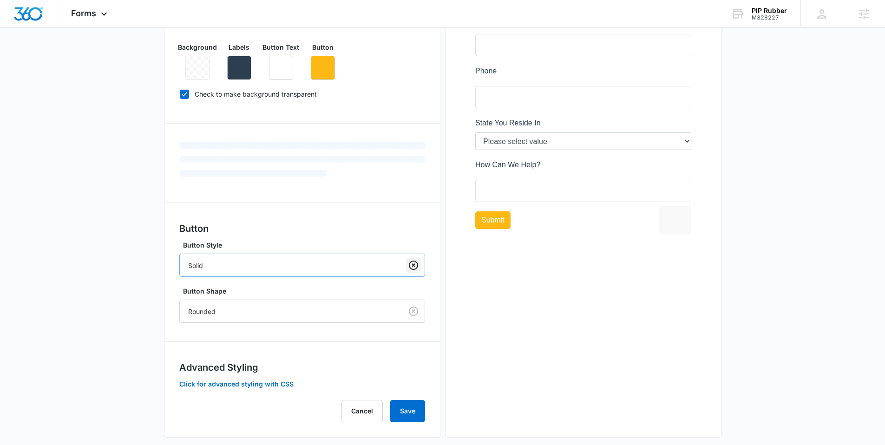
scroll to position [220, 0]
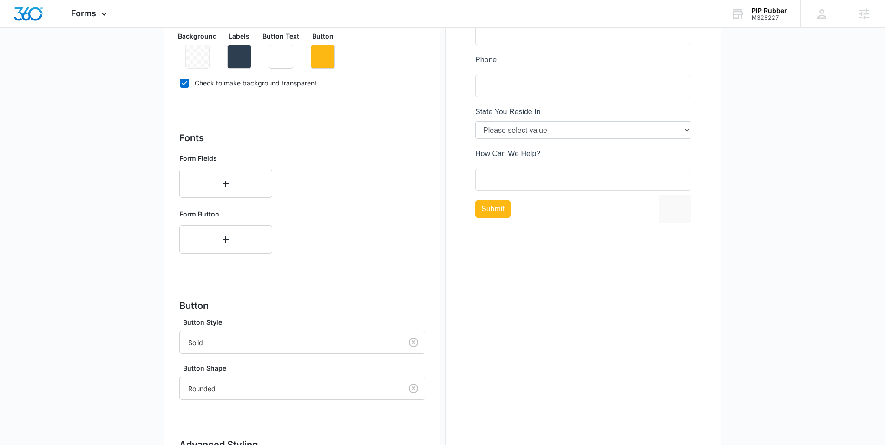
click at [187, 82] on icon at bounding box center [184, 83] width 8 height 8
click at [180, 83] on input "Check to make background transparent" at bounding box center [179, 83] width 0 height 0
checkbox input "false"
click at [197, 53] on icon "button" at bounding box center [197, 56] width 11 height 11
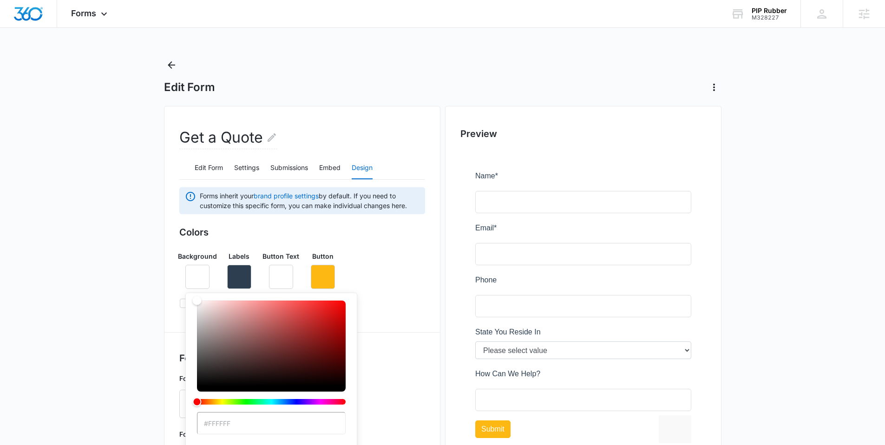
click at [442, 362] on div "Get a Quote Edit Form Settings Submissions Embed Design Forms inherit your bran…" at bounding box center [443, 424] width 558 height 637
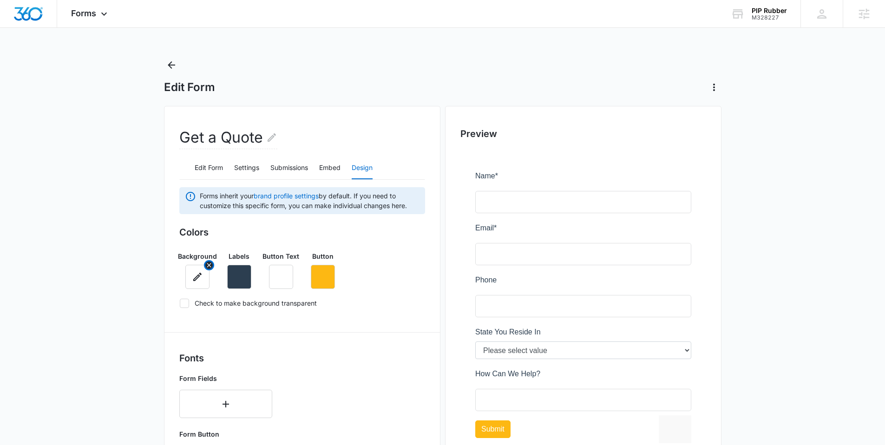
click at [190, 273] on button "button" at bounding box center [197, 277] width 24 height 24
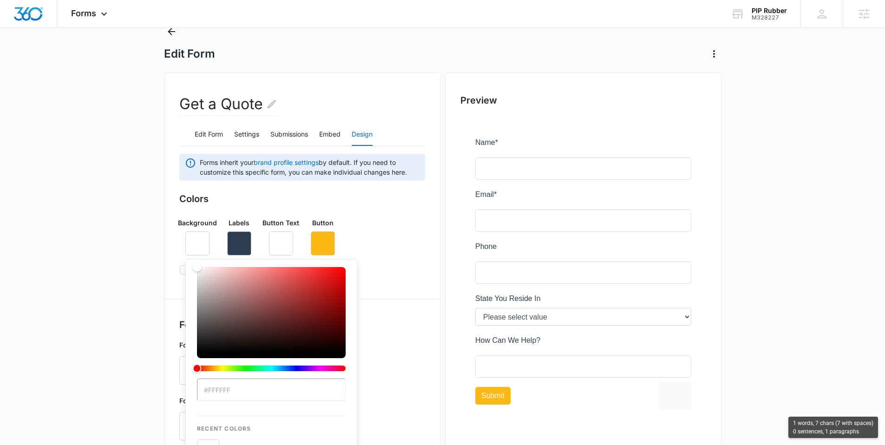
scroll to position [52, 0]
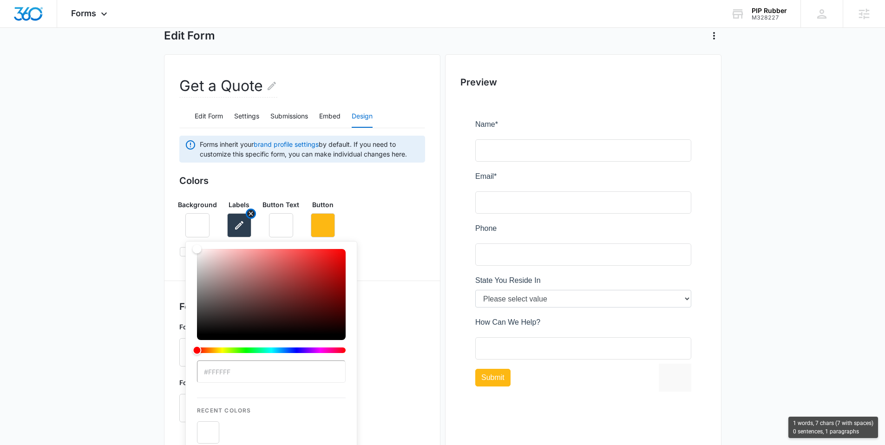
click at [237, 231] on button "button" at bounding box center [239, 225] width 24 height 24
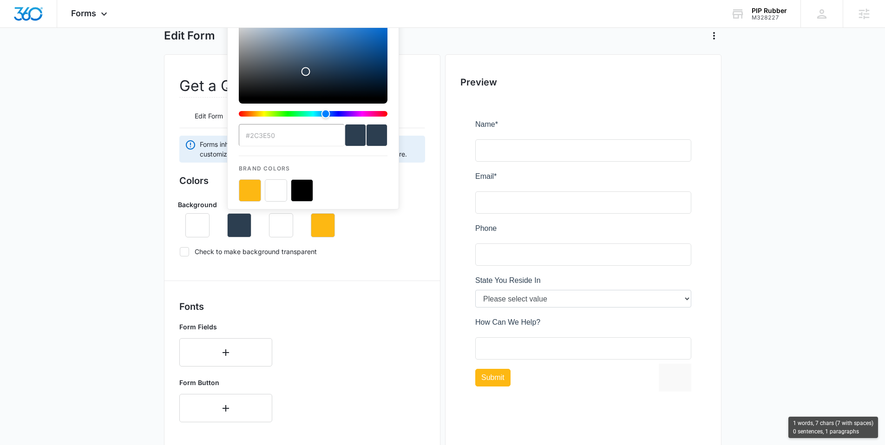
click at [302, 192] on button "color-picker-container" at bounding box center [302, 190] width 22 height 22
type input "#000000"
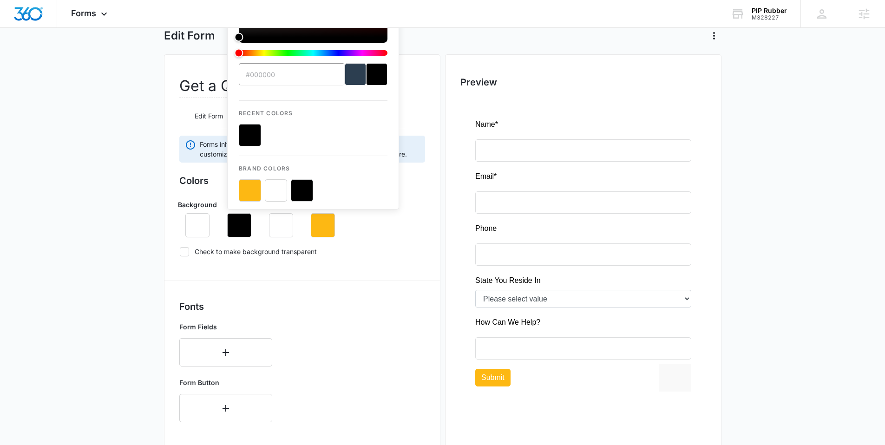
click at [389, 251] on label "Check to make background transparent" at bounding box center [302, 252] width 246 height 10
click at [180, 251] on input "Check to make background transparent" at bounding box center [179, 251] width 0 height 0
checkbox input "true"
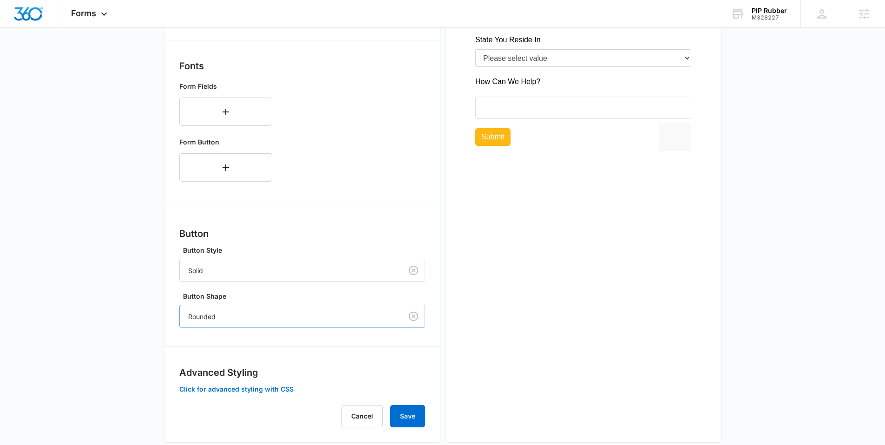
scroll to position [309, 0]
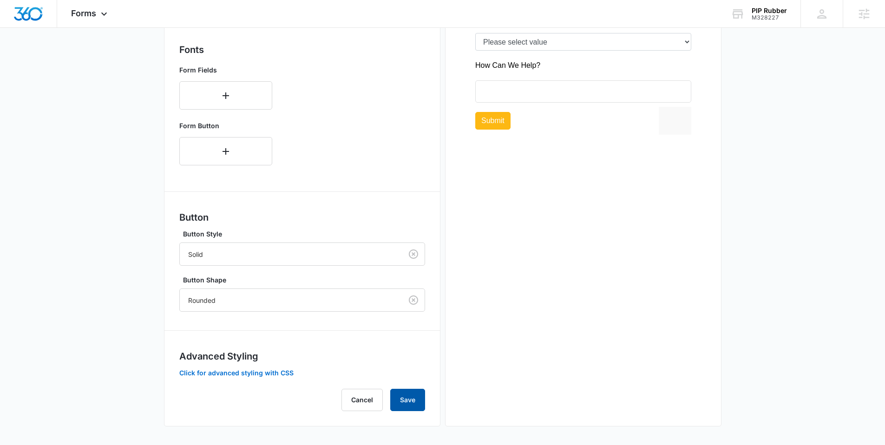
click at [413, 404] on button "Save" at bounding box center [407, 400] width 35 height 22
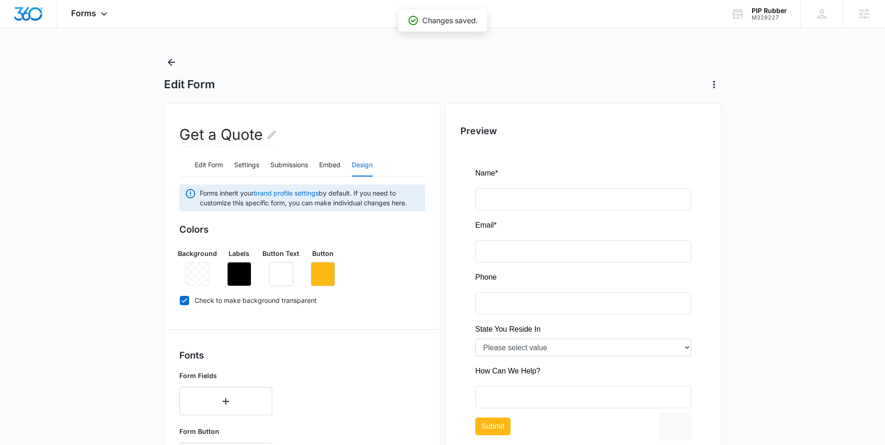
scroll to position [0, 0]
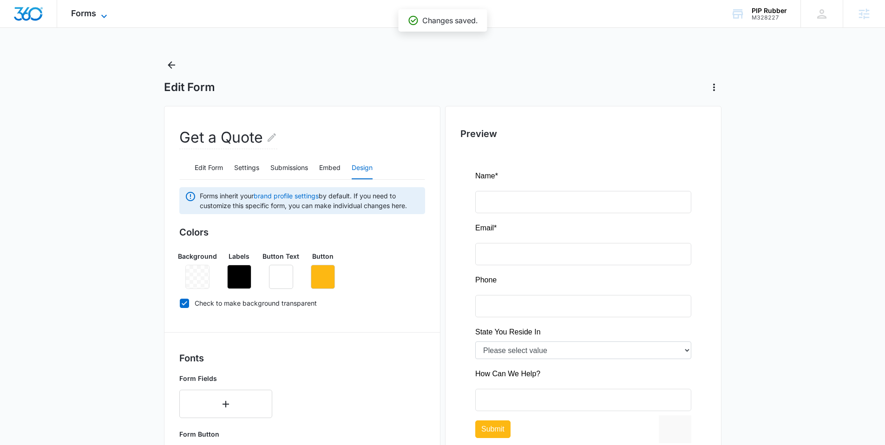
click at [102, 15] on icon at bounding box center [104, 16] width 11 height 11
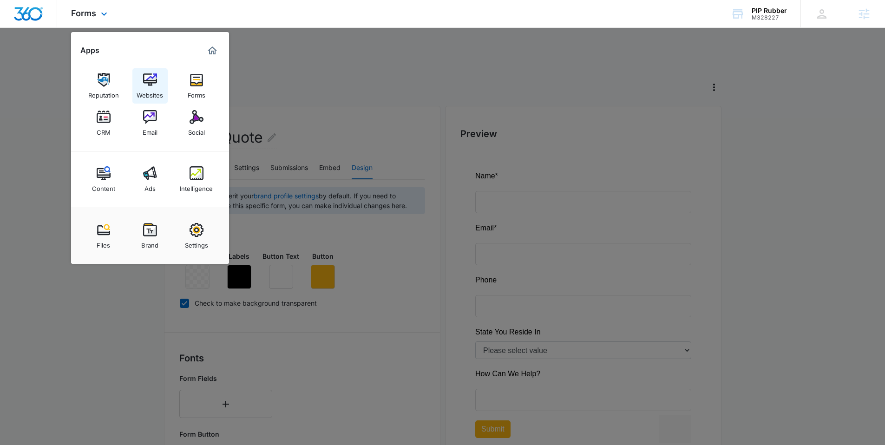
click at [152, 79] on img at bounding box center [150, 80] width 14 height 14
